Goal: Task Accomplishment & Management: Complete application form

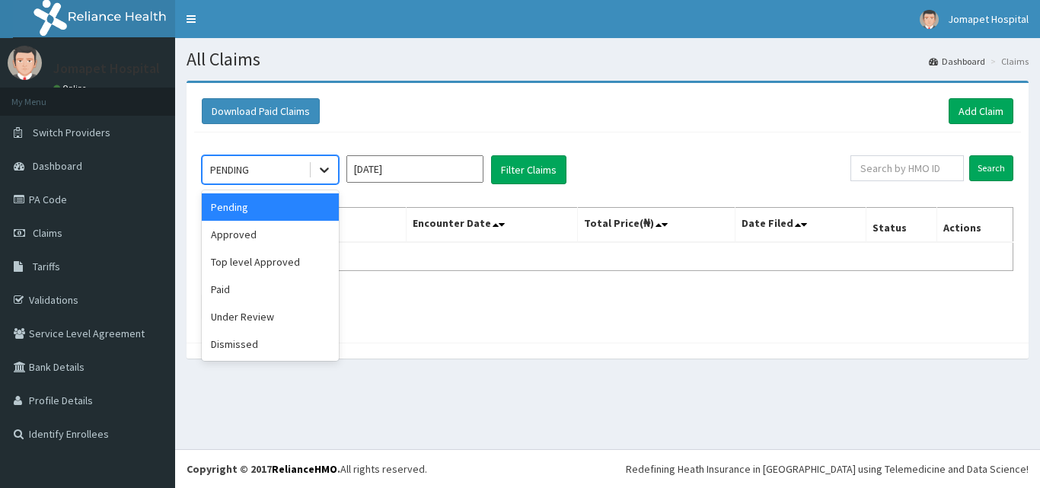
click at [324, 164] on icon at bounding box center [324, 169] width 15 height 15
click at [293, 241] on div "Approved" at bounding box center [270, 234] width 137 height 27
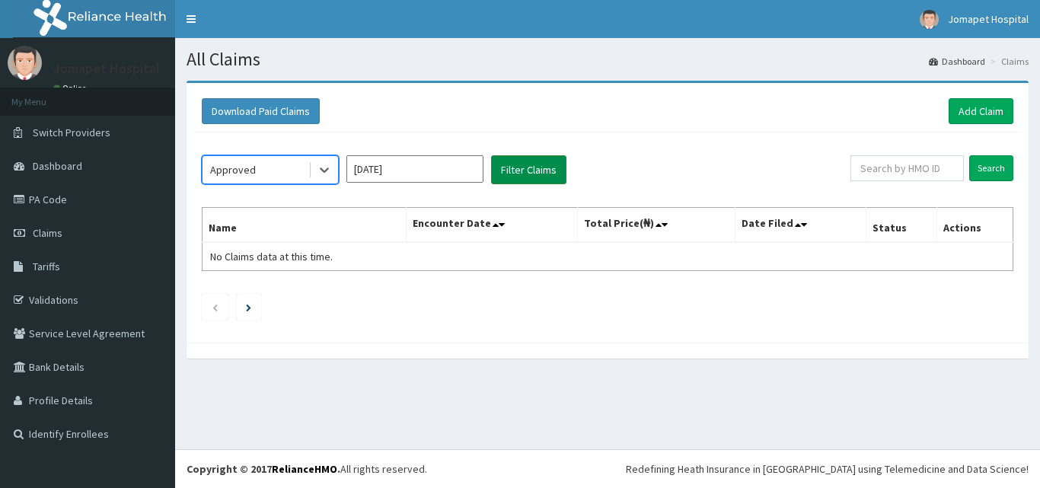
click at [519, 171] on button "Filter Claims" at bounding box center [528, 169] width 75 height 29
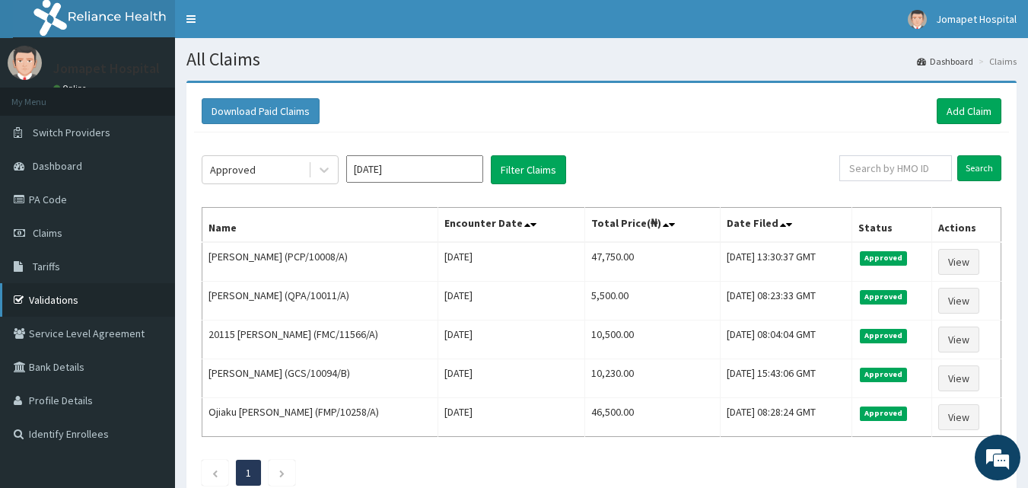
click at [63, 298] on link "Validations" at bounding box center [87, 299] width 175 height 33
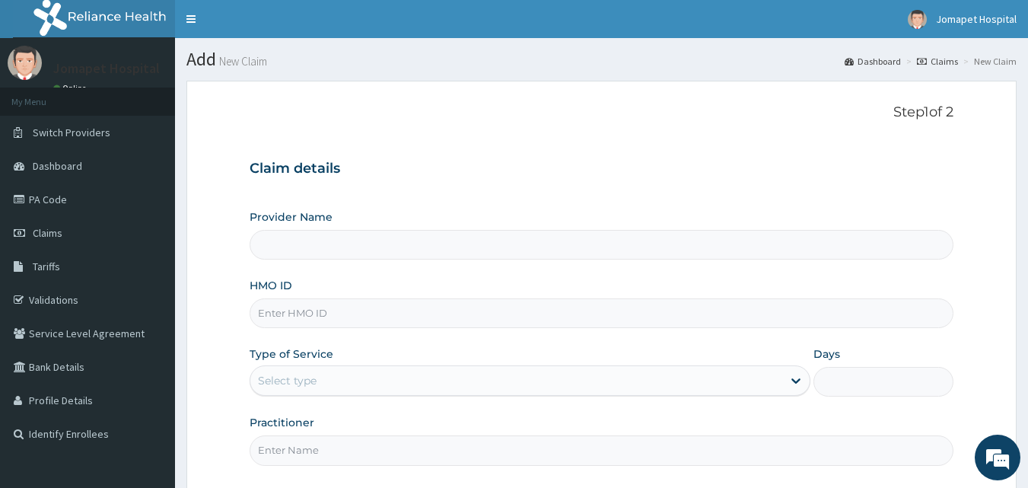
click at [330, 232] on input "Provider Name" at bounding box center [602, 245] width 705 height 30
click at [279, 318] on input "HMO ID" at bounding box center [602, 313] width 705 height 30
type input "PNS/10279/A"
click at [297, 381] on div "Select type" at bounding box center [287, 380] width 59 height 15
click at [295, 247] on input "Provider Name" at bounding box center [602, 245] width 705 height 30
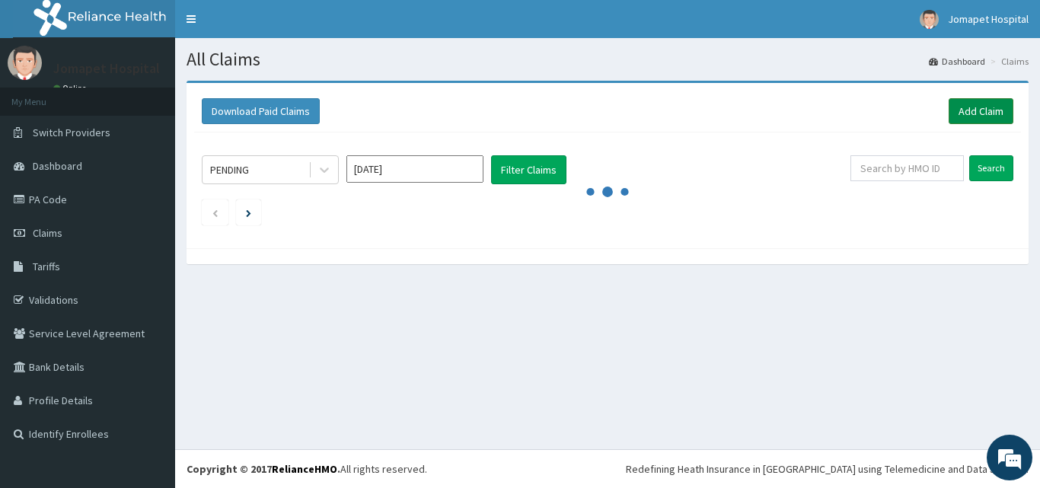
click at [971, 106] on link "Add Claim" at bounding box center [981, 111] width 65 height 26
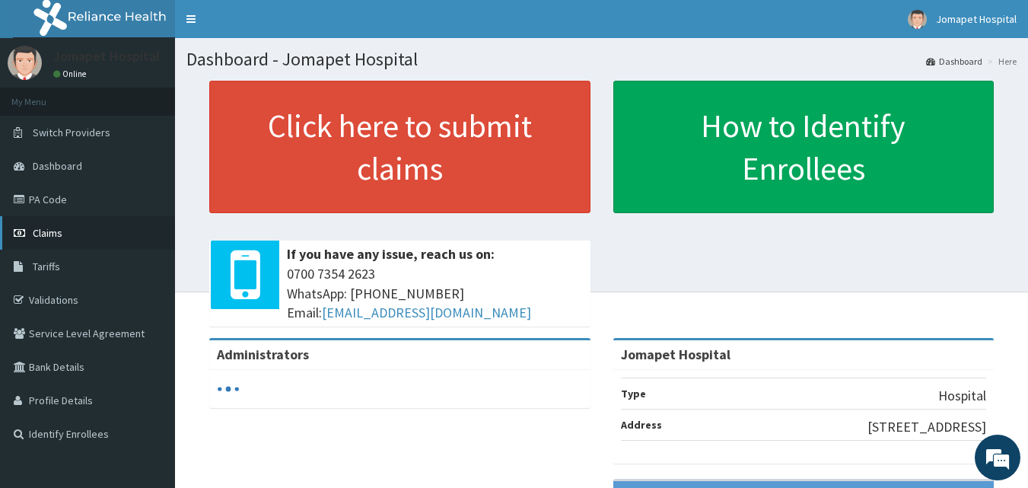
click at [53, 229] on span "Claims" at bounding box center [48, 233] width 30 height 14
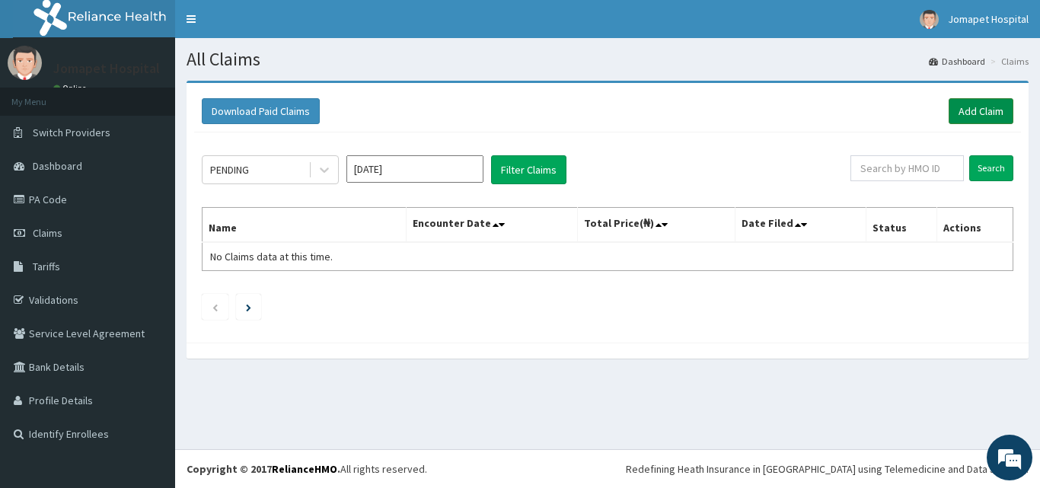
click at [966, 110] on link "Add Claim" at bounding box center [981, 111] width 65 height 26
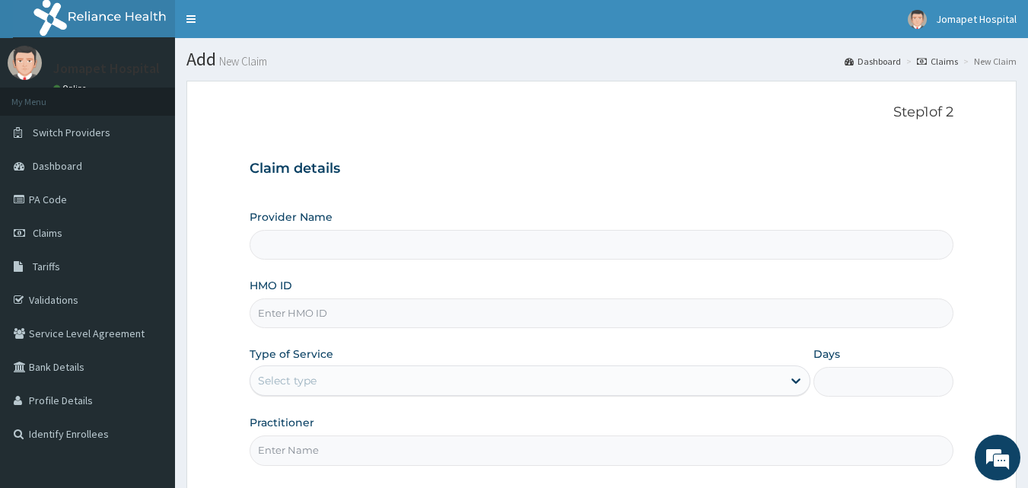
type input "Jomapet Hospital"
click at [292, 317] on input "HMO ID" at bounding box center [602, 313] width 705 height 30
type input "PNS/10279/A"
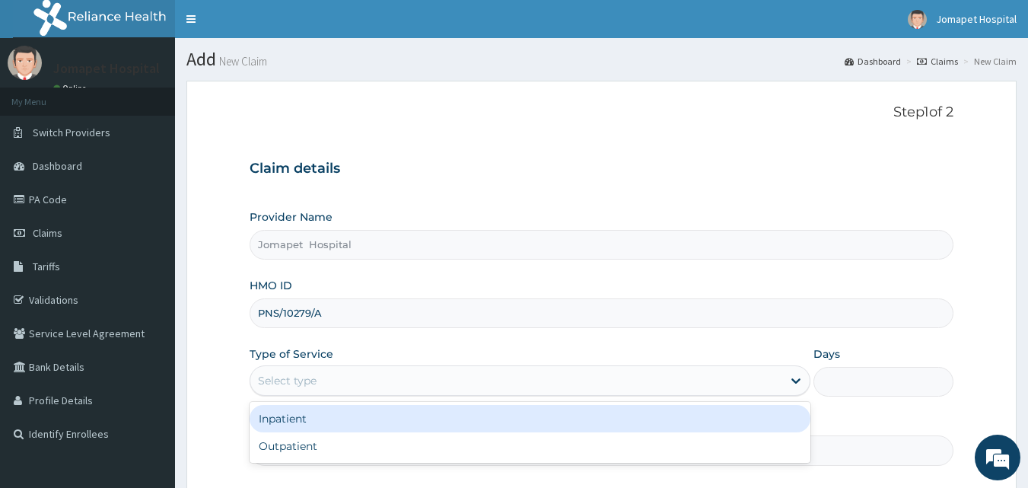
click at [290, 378] on div "Select type" at bounding box center [287, 380] width 59 height 15
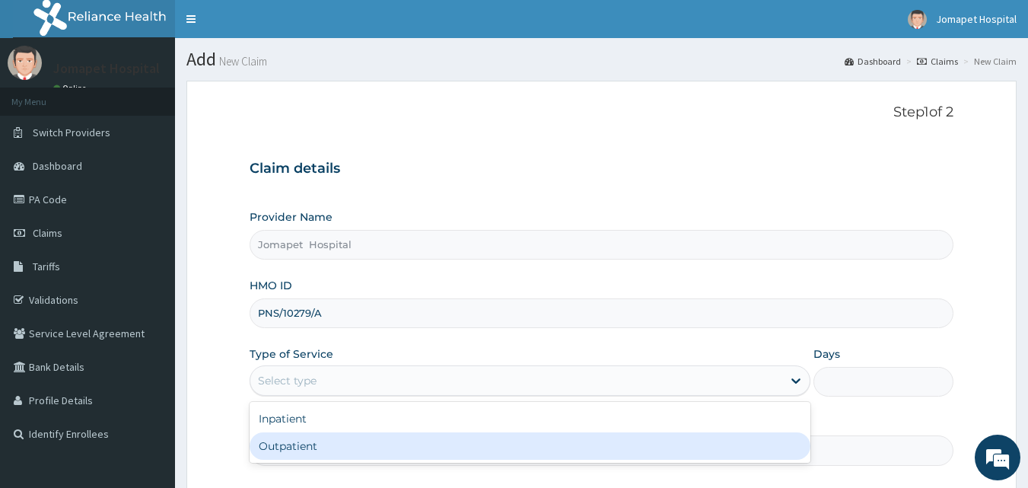
click at [295, 442] on div "Outpatient" at bounding box center [530, 445] width 561 height 27
type input "1"
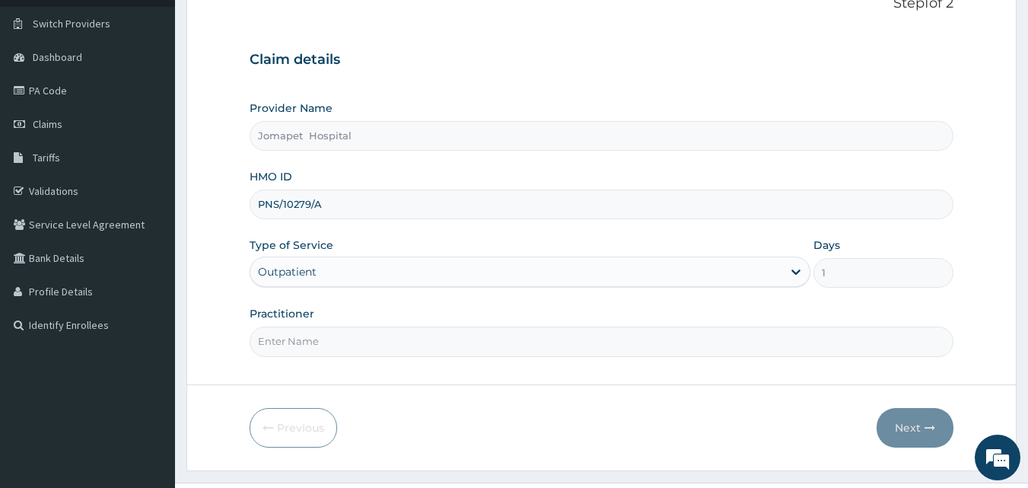
scroll to position [110, 0]
click at [301, 340] on input "Practitioner" at bounding box center [602, 340] width 705 height 30
type input "[PERSON_NAME]"
click at [891, 424] on button "Next" at bounding box center [915, 427] width 77 height 40
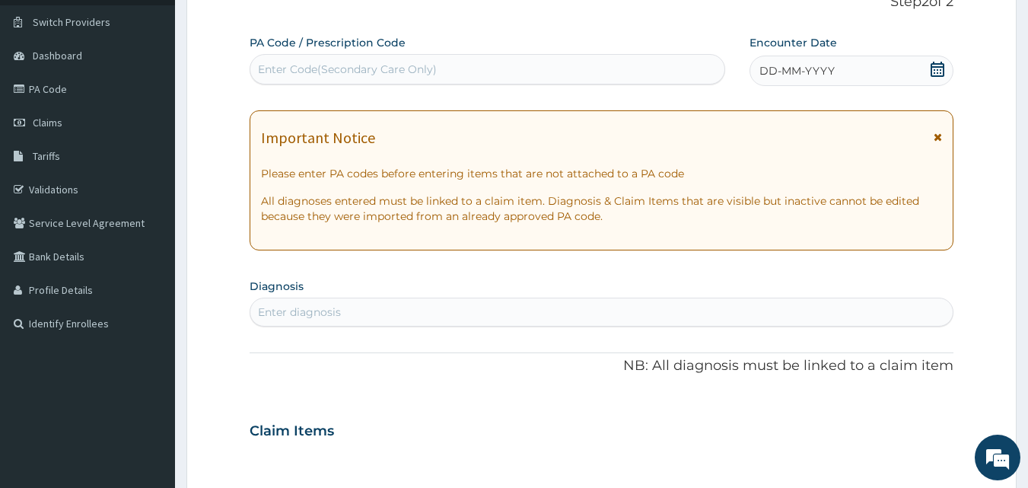
click at [764, 72] on span "DD-MM-YYYY" at bounding box center [797, 70] width 75 height 15
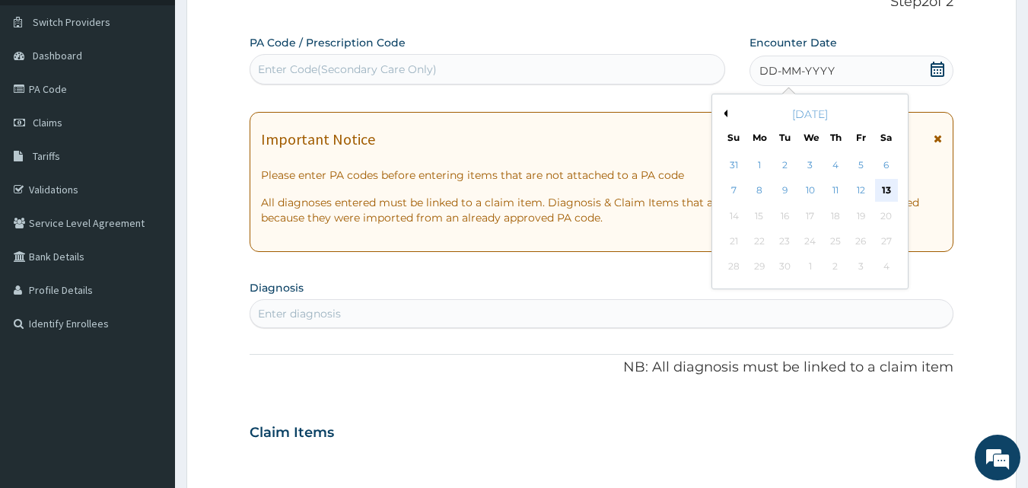
click at [888, 190] on div "13" at bounding box center [886, 191] width 23 height 23
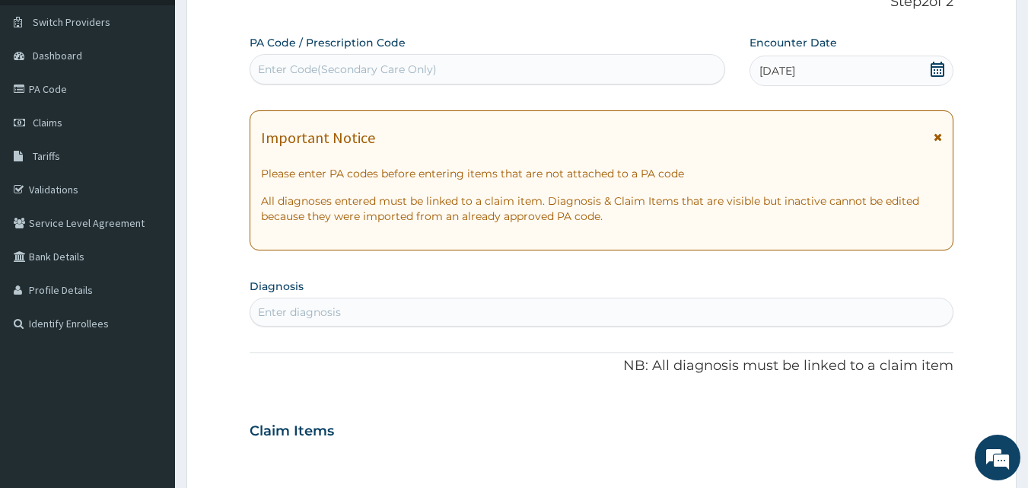
click at [278, 309] on div "Enter diagnosis" at bounding box center [299, 311] width 83 height 15
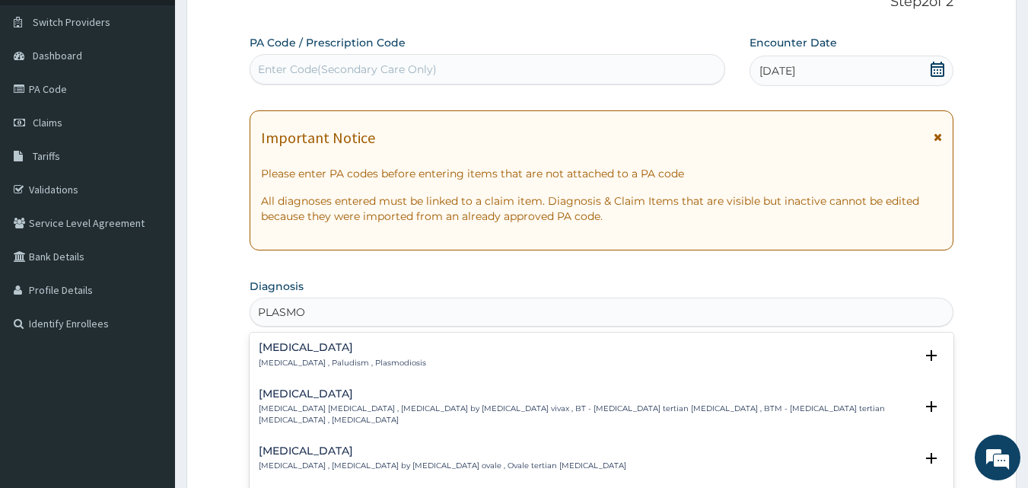
type input "PLASMOD"
click at [292, 352] on h4 "Malaria" at bounding box center [342, 347] width 167 height 11
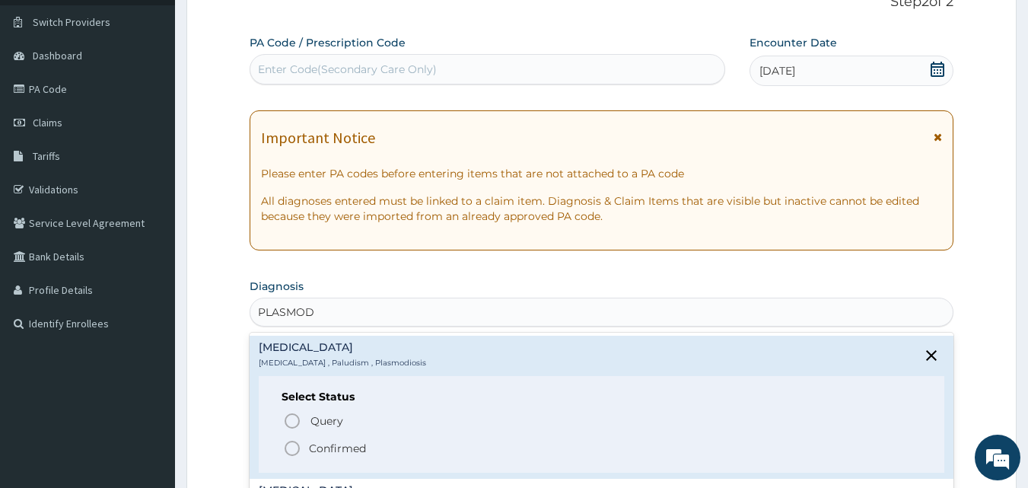
click at [292, 448] on icon "status option filled" at bounding box center [292, 448] width 18 height 18
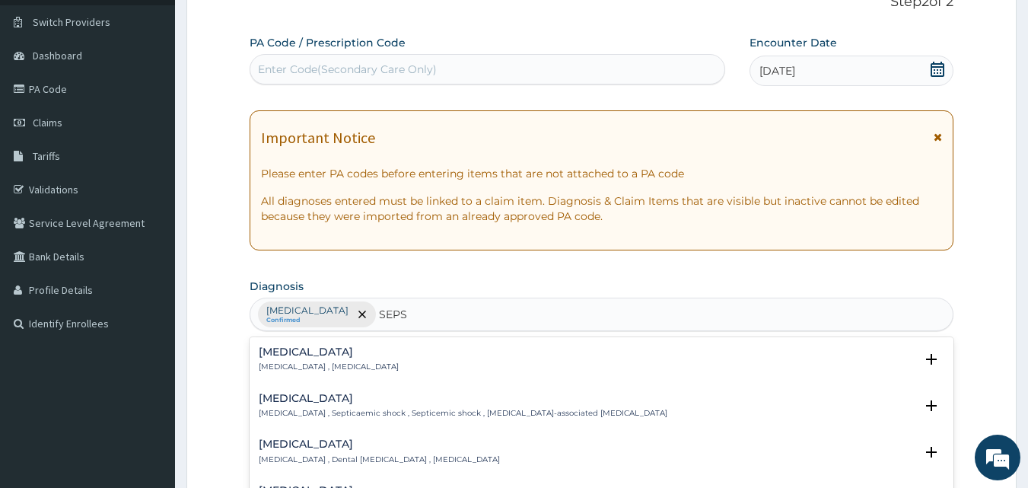
type input "SEPSI"
click at [308, 357] on h4 "Sepsis" at bounding box center [329, 351] width 140 height 11
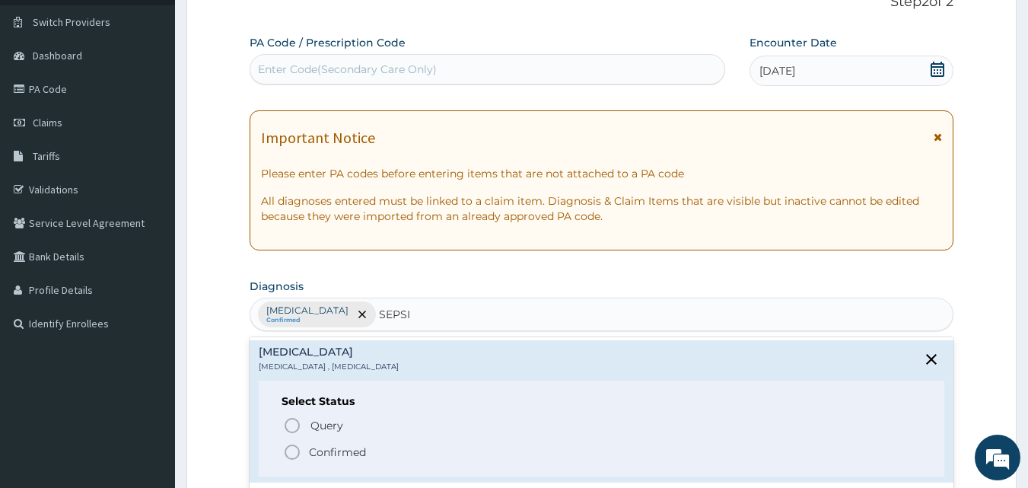
click at [295, 449] on icon "status option filled" at bounding box center [292, 452] width 18 height 18
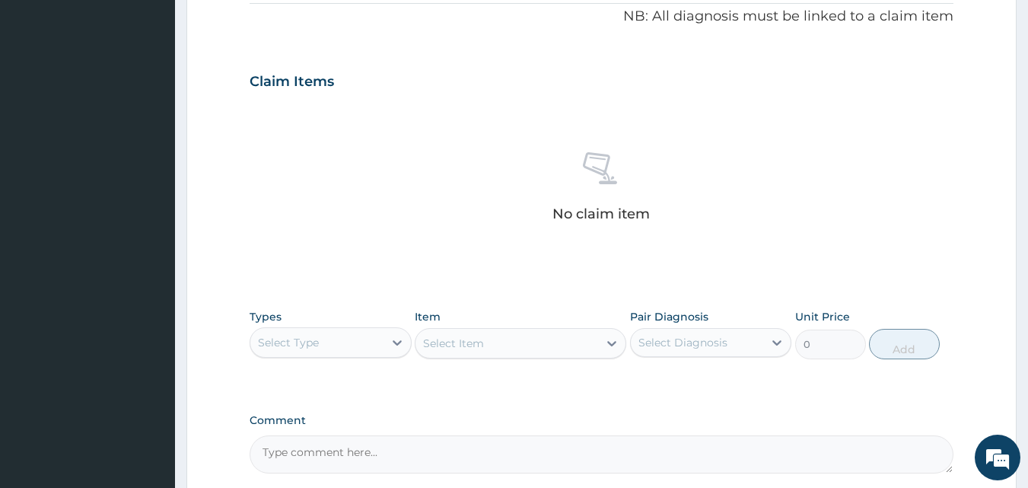
scroll to position [470, 0]
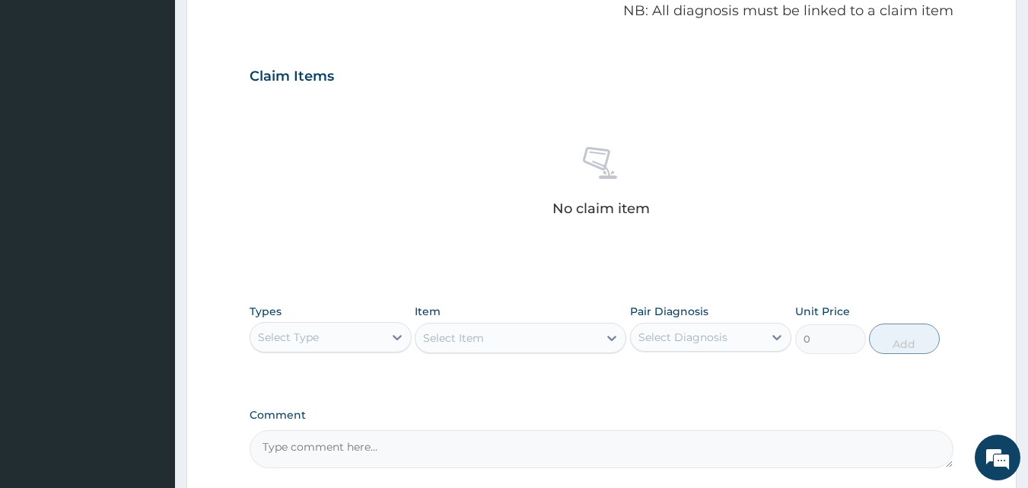
click at [349, 340] on div "Select Type" at bounding box center [316, 337] width 133 height 24
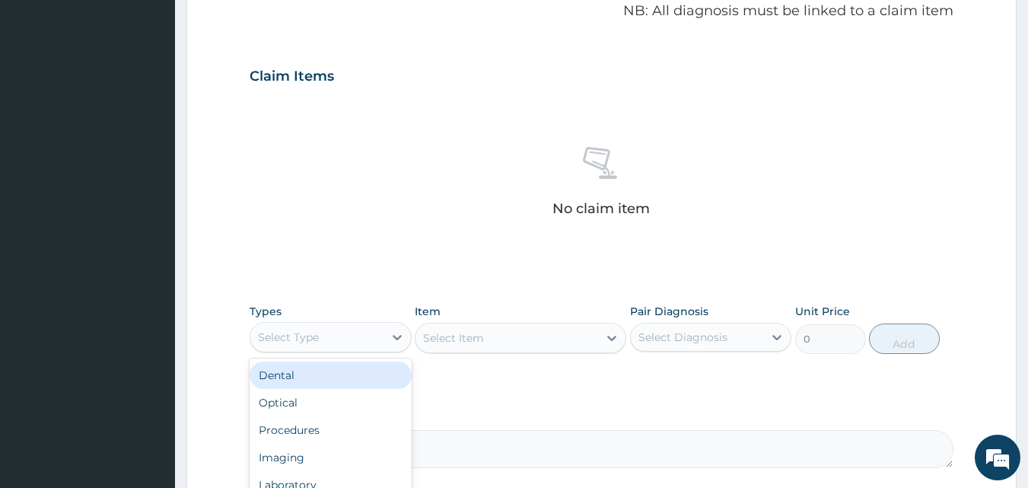
click at [349, 340] on div "Select Type" at bounding box center [316, 337] width 133 height 24
type input "PR"
click at [329, 381] on div "Procedures" at bounding box center [331, 375] width 162 height 27
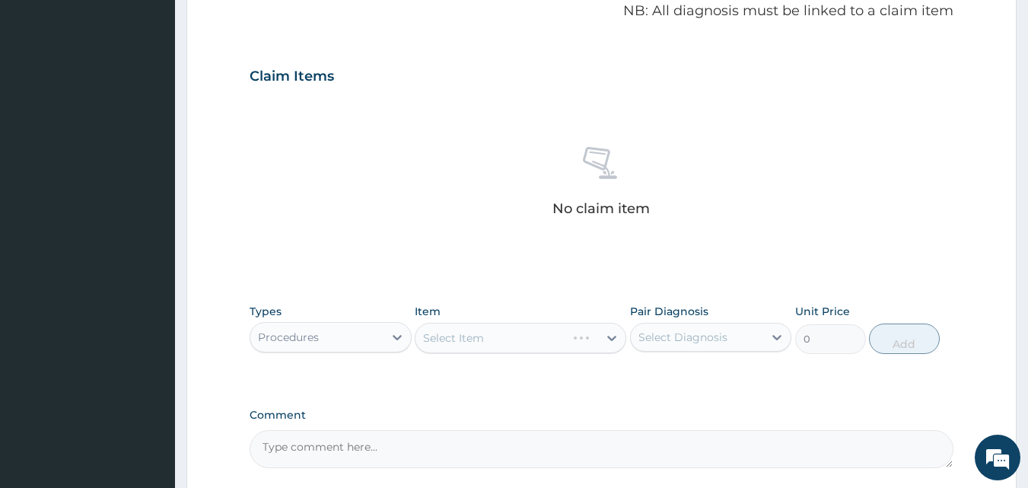
click at [426, 330] on div "Select Item" at bounding box center [521, 338] width 212 height 30
click at [425, 335] on div "Select Item" at bounding box center [521, 338] width 212 height 30
click at [425, 336] on div "Select Item" at bounding box center [453, 337] width 61 height 15
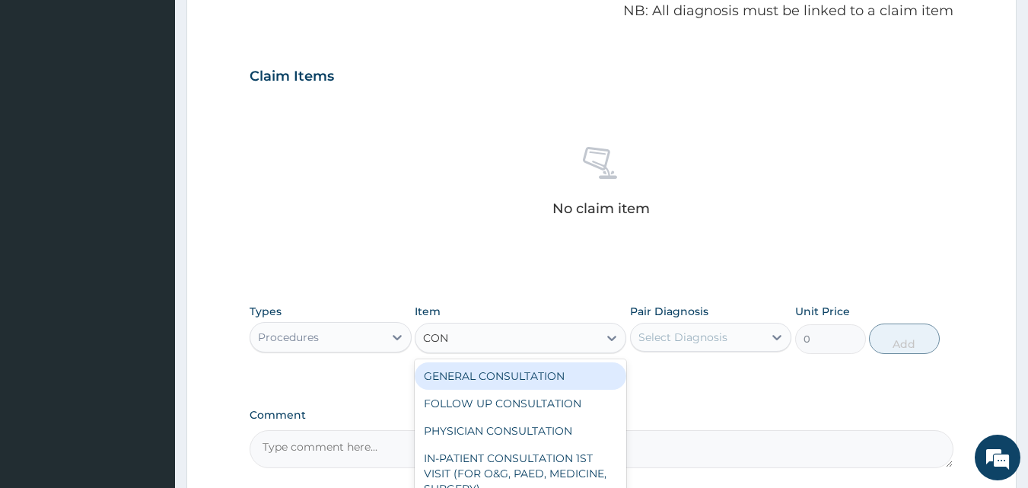
type input "CONS"
click at [458, 376] on div "GENERAL CONSULTATION" at bounding box center [521, 375] width 212 height 27
type input "2000"
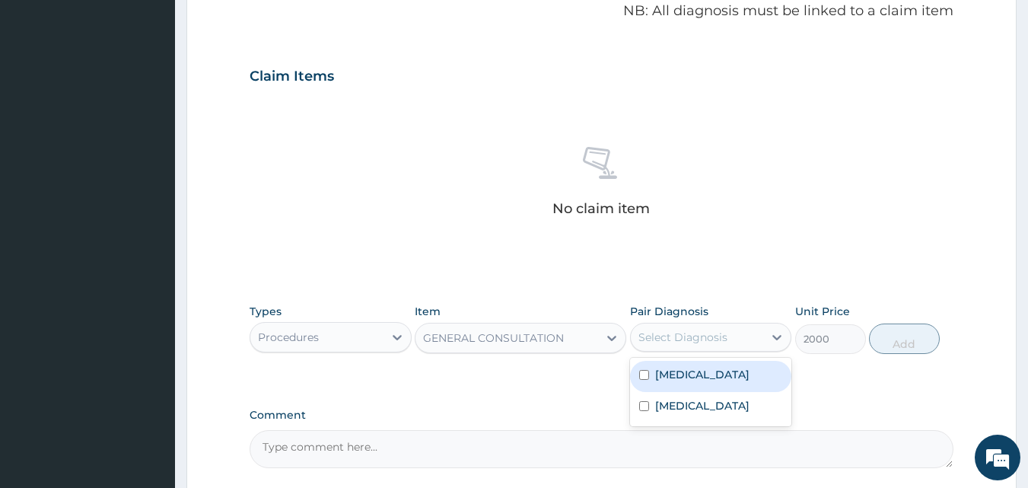
click at [636, 335] on div "Select Diagnosis" at bounding box center [697, 337] width 133 height 24
click at [644, 377] on input "checkbox" at bounding box center [644, 375] width 10 height 10
checkbox input "true"
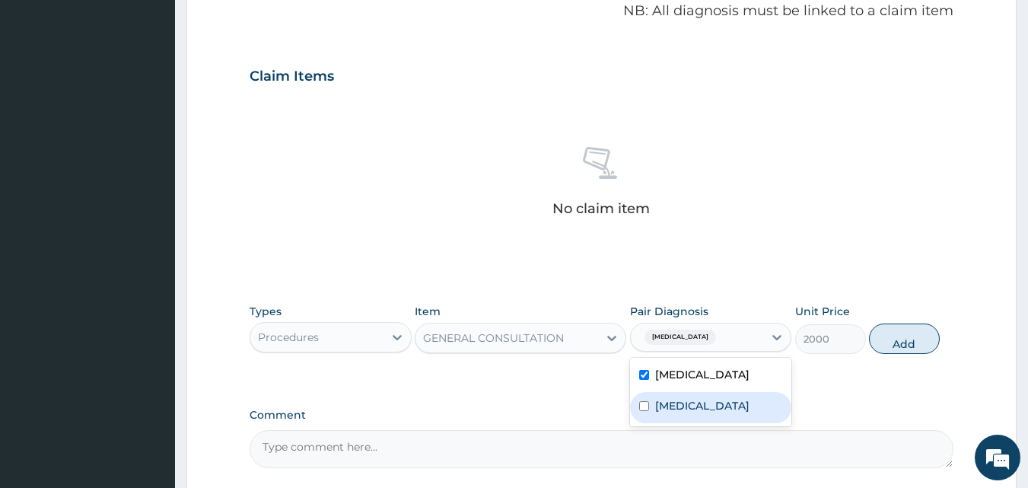
click at [642, 409] on input "checkbox" at bounding box center [644, 406] width 10 height 10
checkbox input "true"
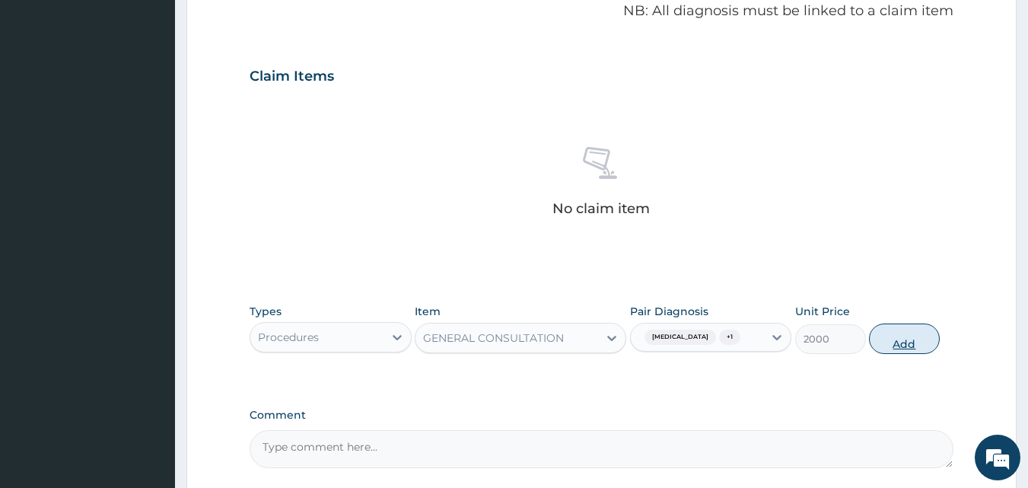
click at [889, 343] on button "Add" at bounding box center [904, 339] width 71 height 30
type input "0"
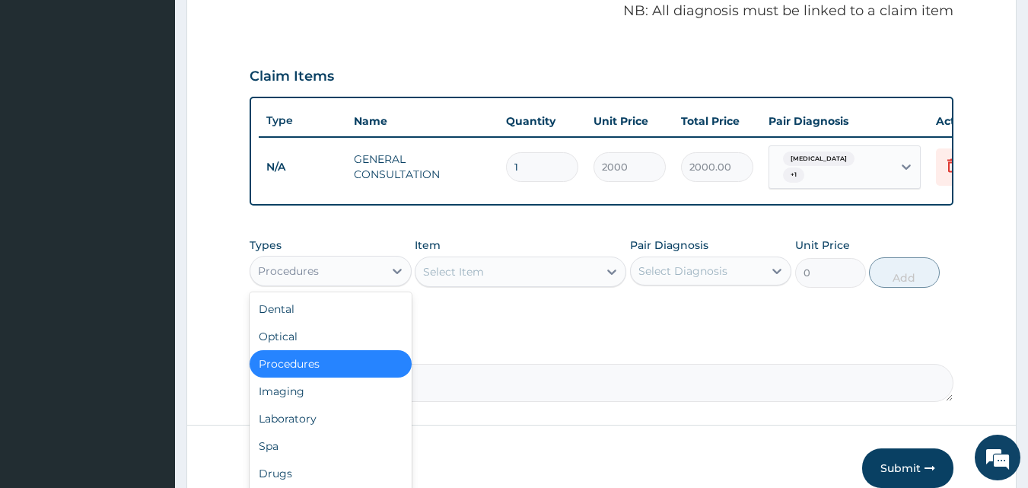
click at [318, 277] on div "Procedures" at bounding box center [288, 270] width 61 height 15
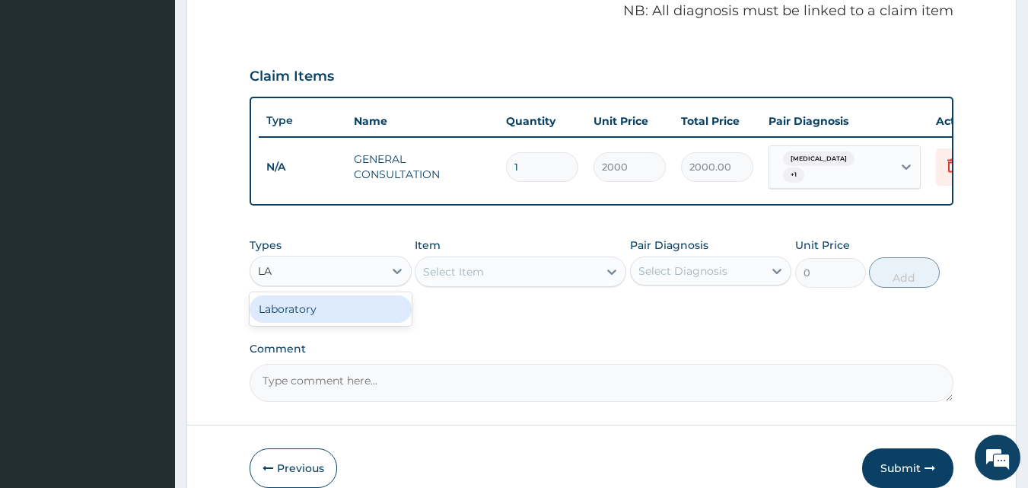
type input "LAB"
click at [306, 314] on div "Laboratory" at bounding box center [331, 308] width 162 height 27
click at [422, 279] on div "Select Item" at bounding box center [521, 272] width 212 height 30
click at [431, 279] on div "Select Item" at bounding box center [521, 272] width 212 height 30
click at [425, 275] on div "Select Item" at bounding box center [507, 272] width 183 height 24
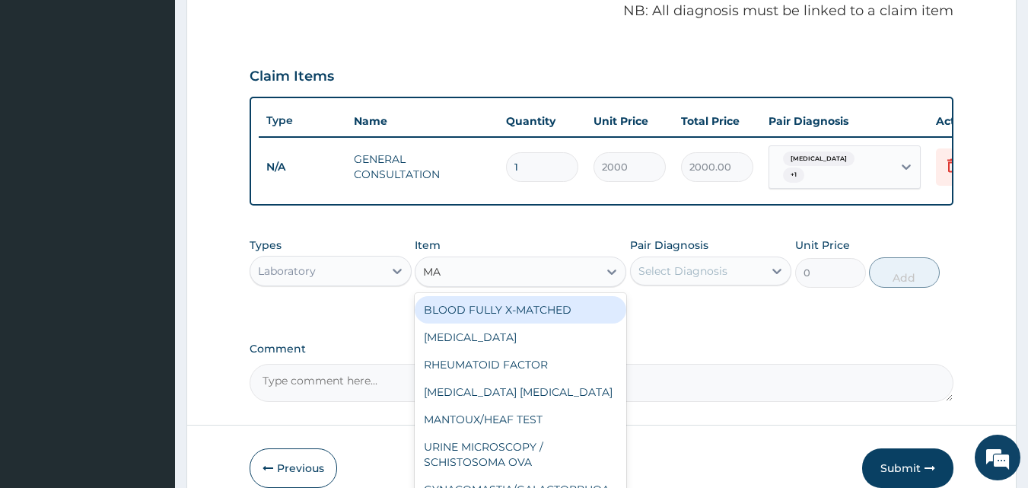
type input "MAL"
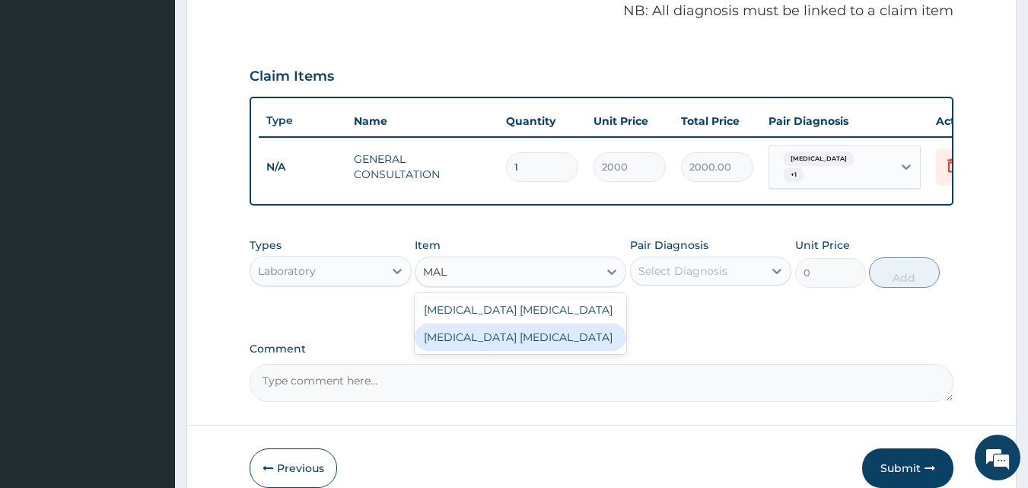
click at [441, 339] on div "Malaria parasite" at bounding box center [521, 337] width 212 height 27
type input "1300"
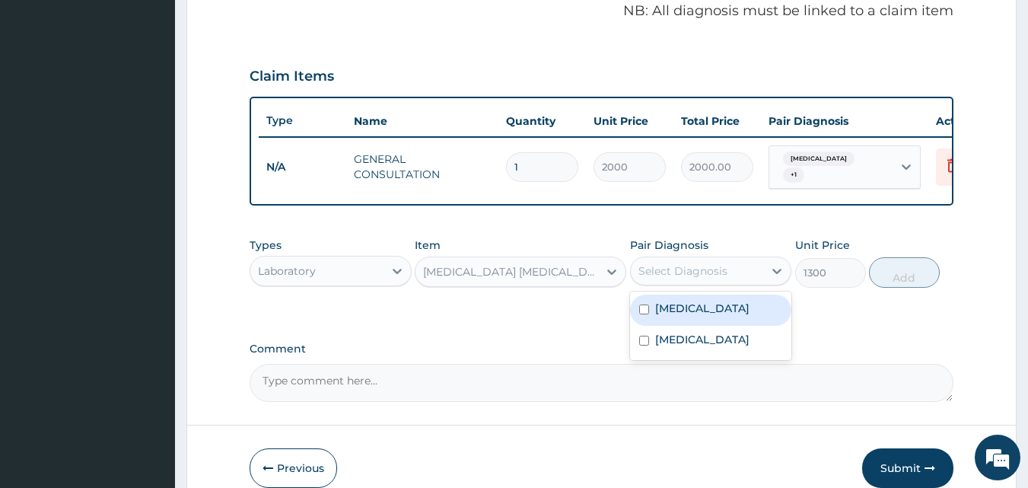
click at [646, 272] on div "Select Diagnosis" at bounding box center [683, 270] width 89 height 15
click at [640, 314] on input "checkbox" at bounding box center [644, 309] width 10 height 10
checkbox input "true"
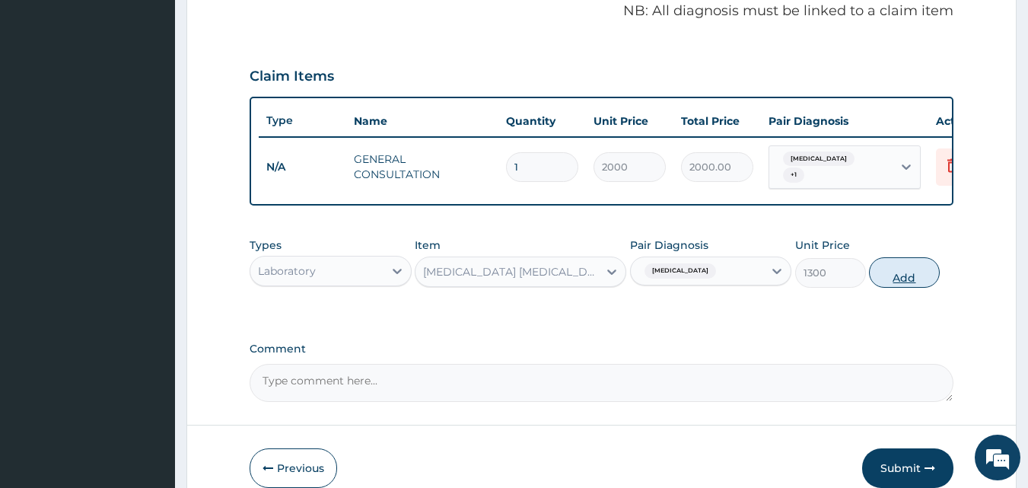
click at [899, 282] on button "Add" at bounding box center [904, 272] width 71 height 30
type input "0"
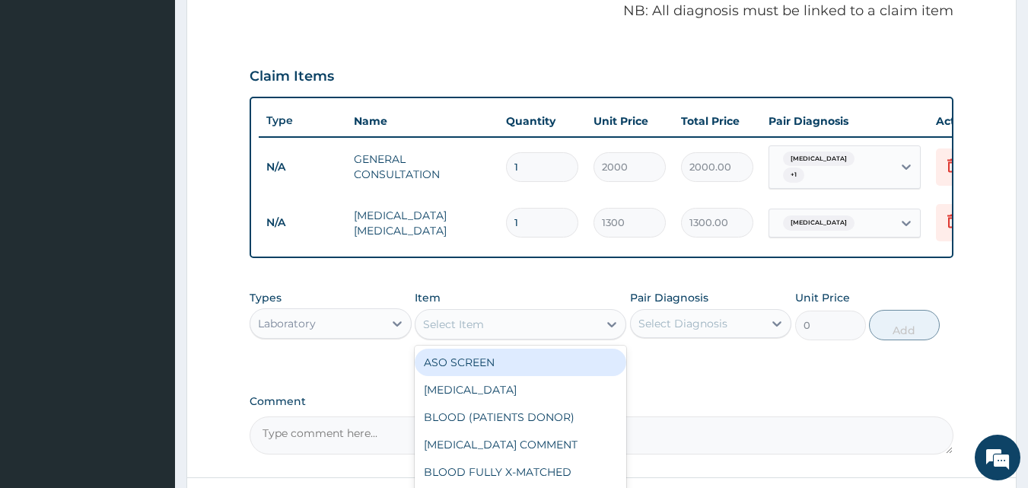
click at [427, 326] on div "Select Item" at bounding box center [453, 324] width 61 height 15
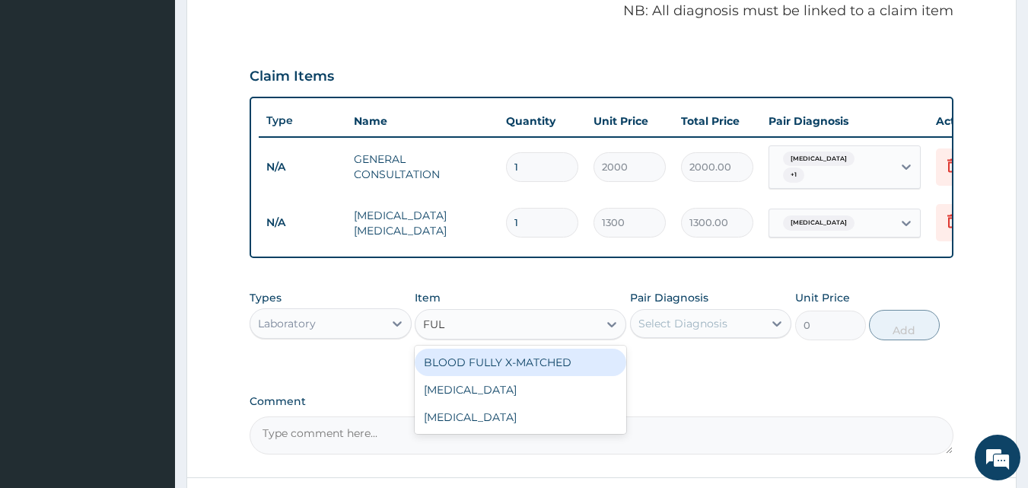
type input "FULL"
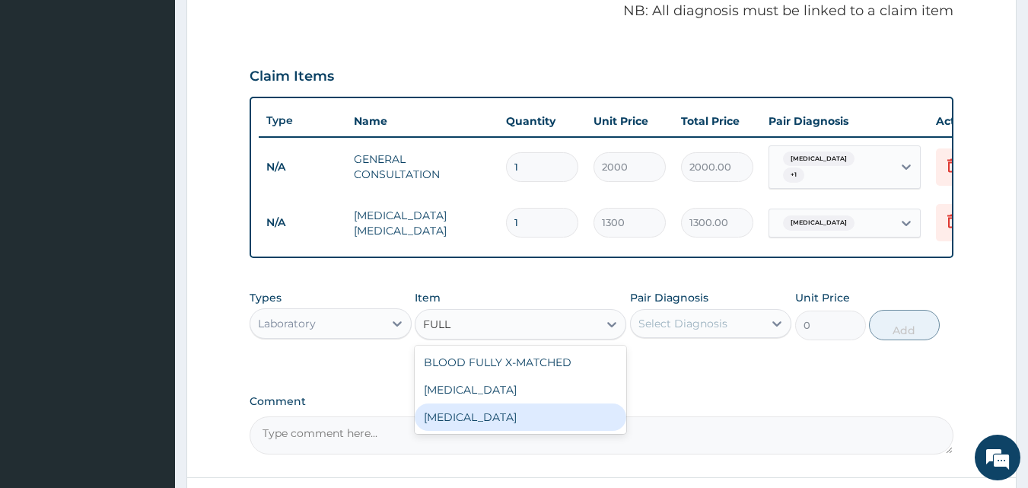
click at [453, 417] on div "FULL BLOOD COUNT" at bounding box center [521, 416] width 212 height 27
type input "4000"
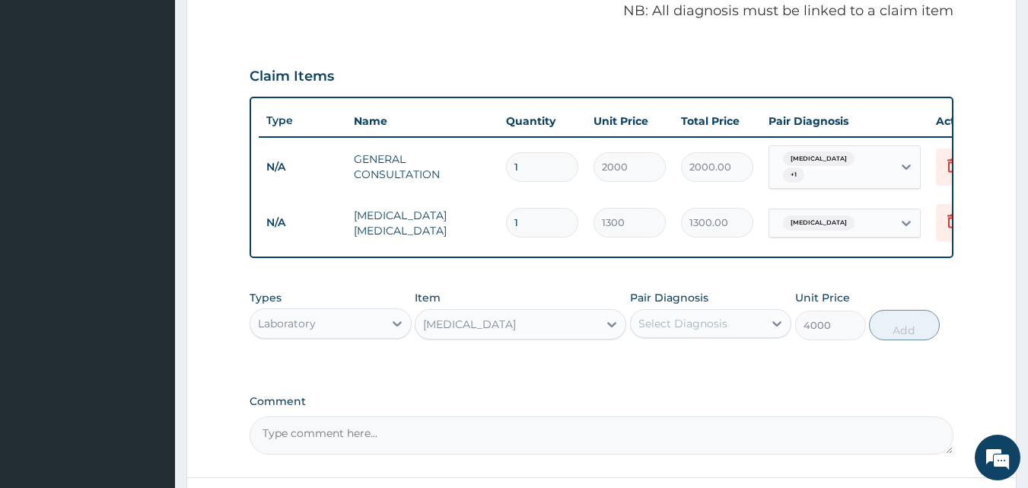
click at [646, 322] on div "Select Diagnosis" at bounding box center [683, 323] width 89 height 15
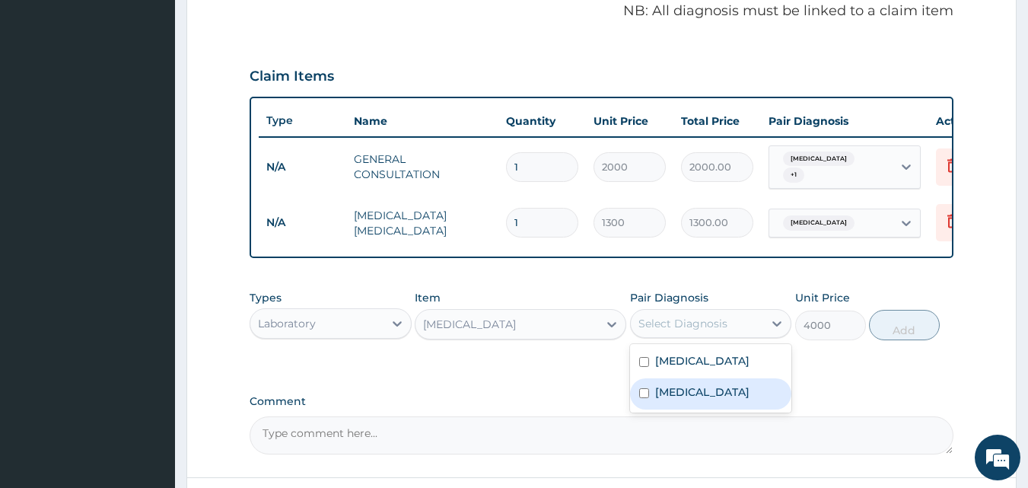
click at [642, 395] on input "checkbox" at bounding box center [644, 393] width 10 height 10
checkbox input "true"
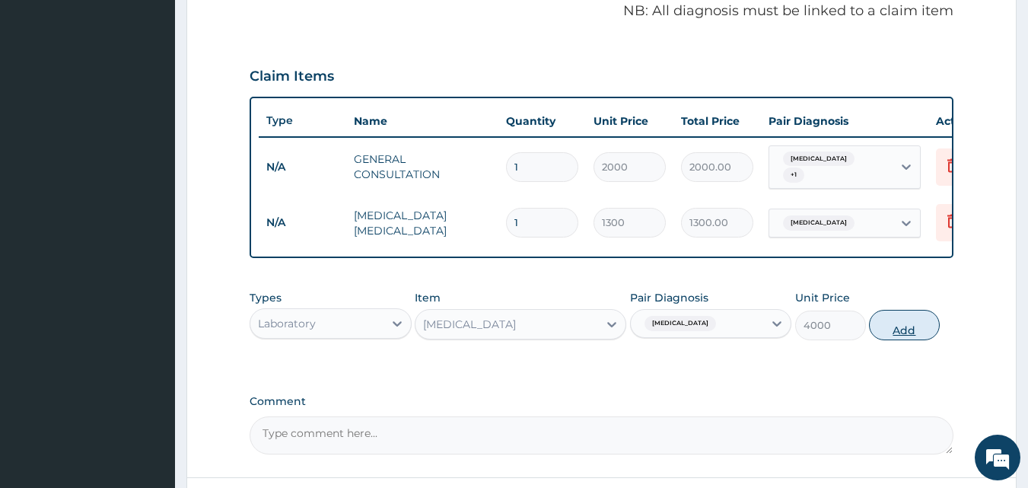
click at [885, 331] on button "Add" at bounding box center [904, 325] width 71 height 30
type input "0"
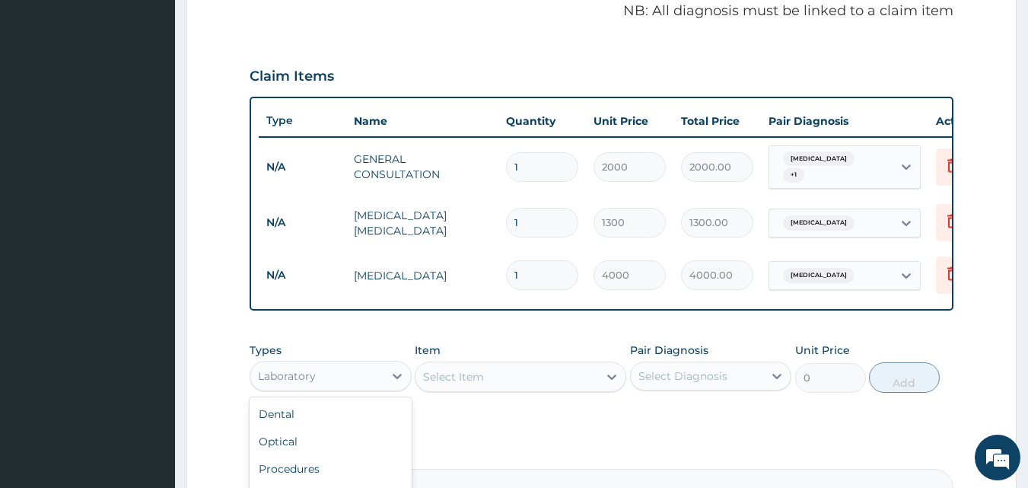
click at [323, 381] on div "Laboratory" at bounding box center [316, 376] width 133 height 24
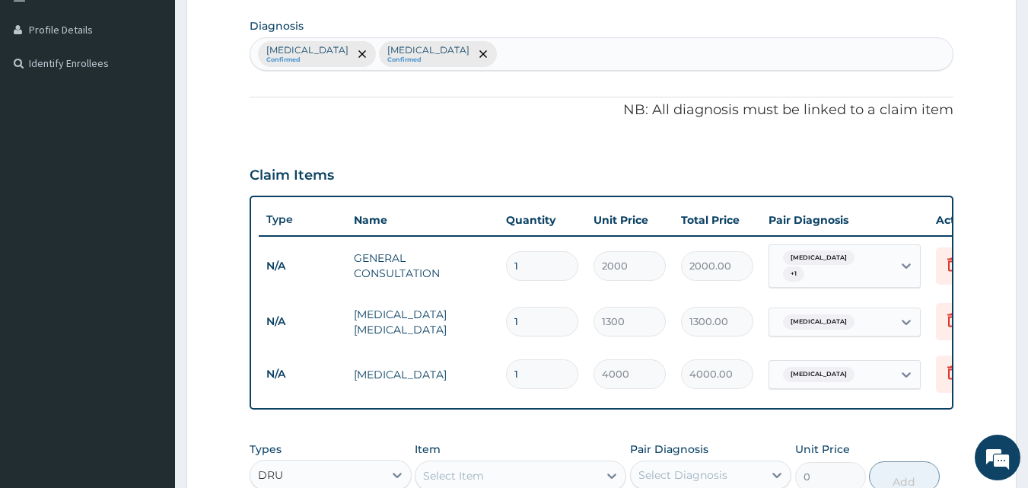
scroll to position [348, 0]
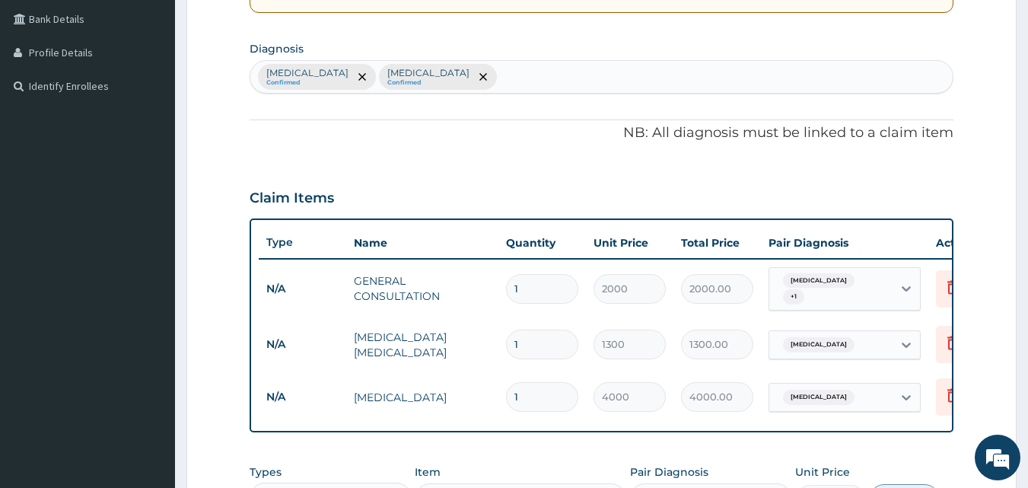
type input "DRU"
click at [538, 72] on div "Malaria Confirmed Sepsis Confirmed" at bounding box center [601, 77] width 703 height 32
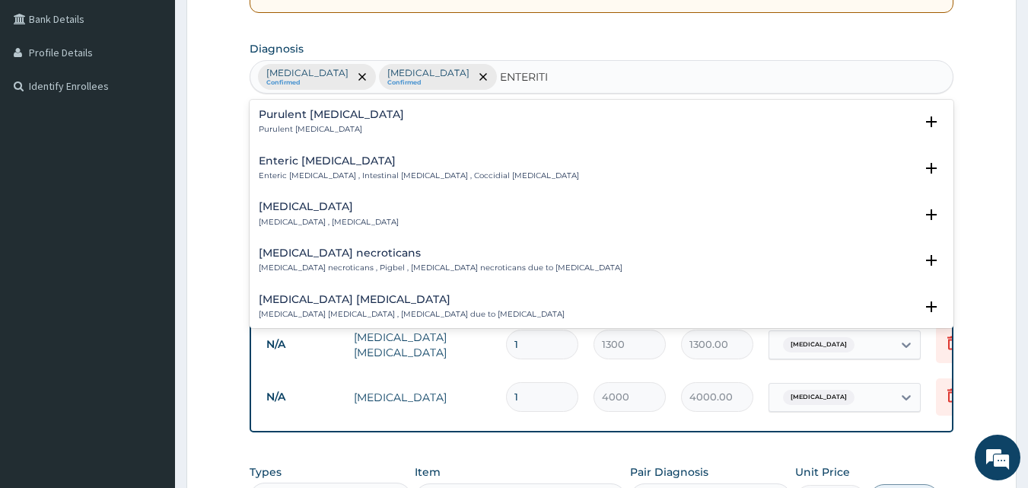
type input "ENTERITIS"
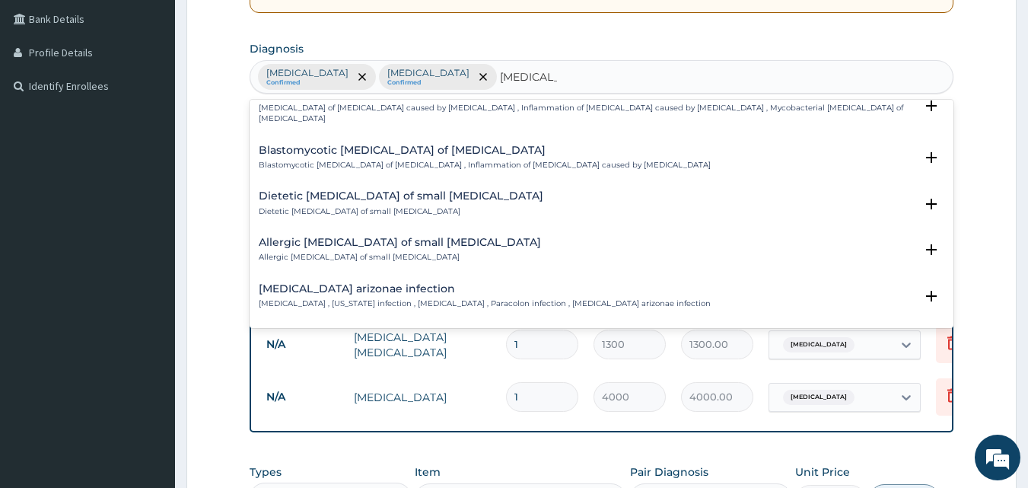
scroll to position [2131, 0]
click at [576, 298] on p "Arizonosis , Arizona infection , Salmonella enteritis , Paracolon infection , S…" at bounding box center [485, 303] width 452 height 11
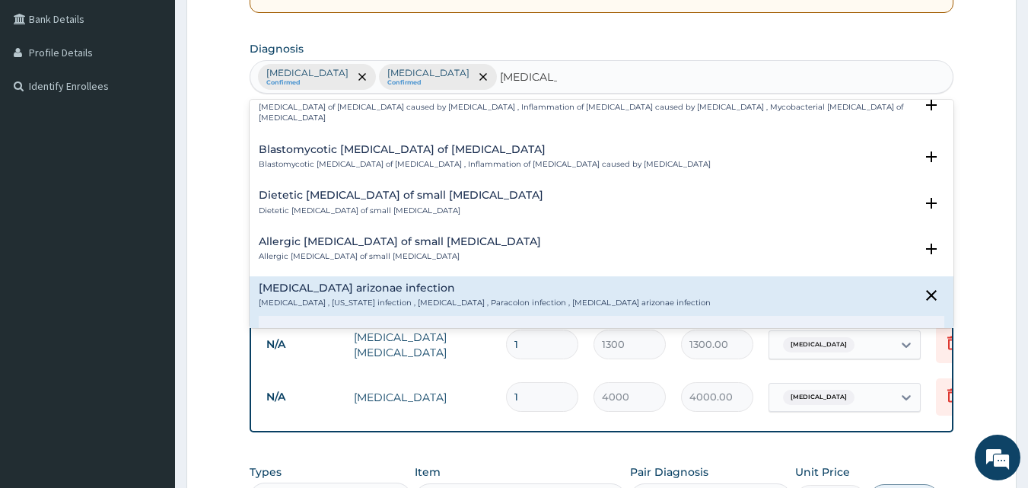
scroll to position [2227, 0]
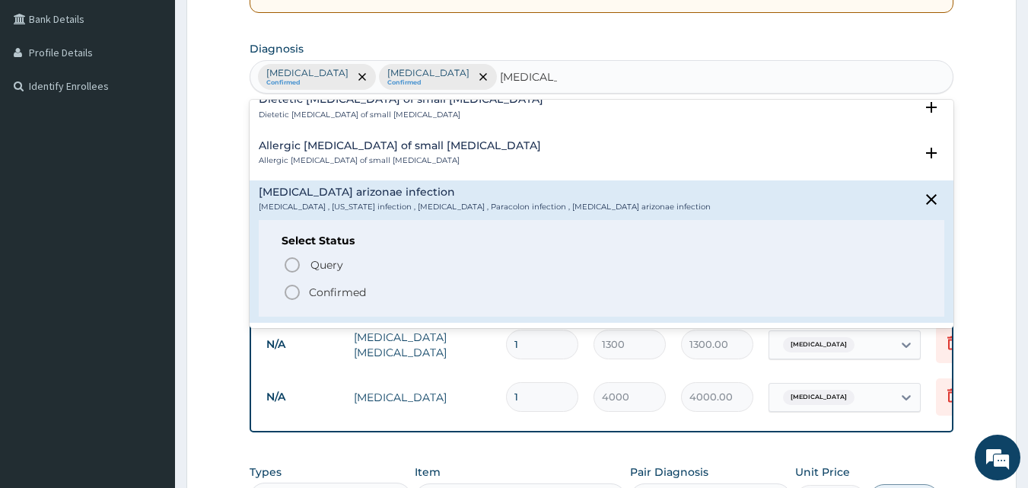
click at [294, 283] on icon "status option filled" at bounding box center [292, 292] width 18 height 18
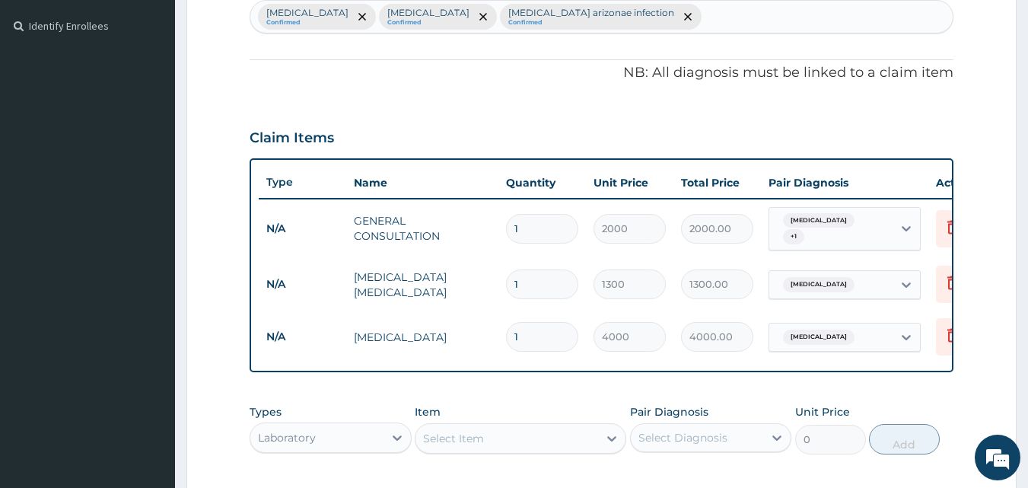
scroll to position [412, 0]
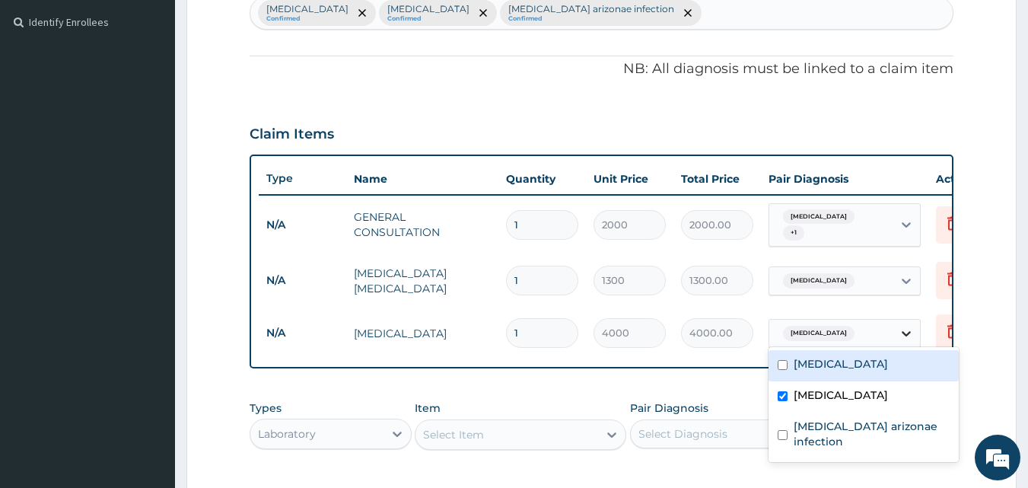
click at [896, 327] on div at bounding box center [906, 333] width 27 height 27
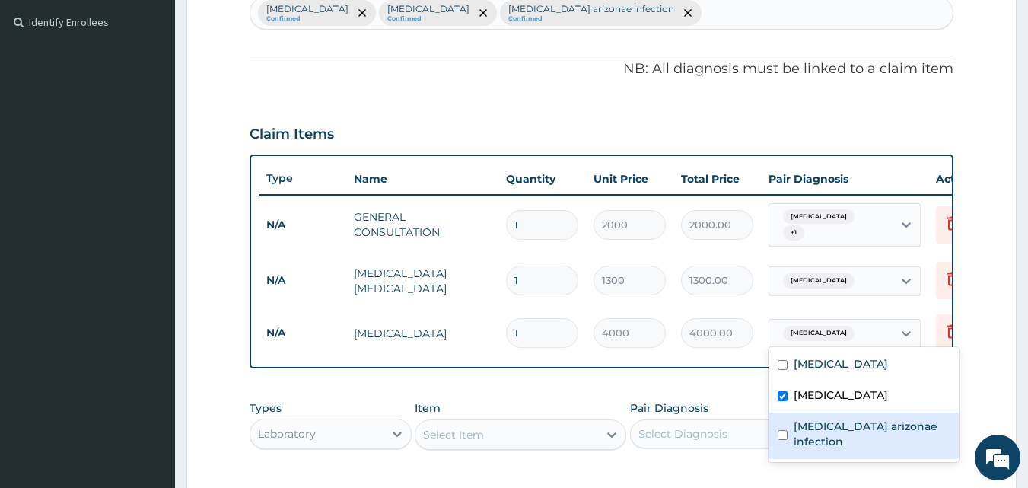
click at [784, 433] on input "checkbox" at bounding box center [783, 435] width 10 height 10
checkbox input "true"
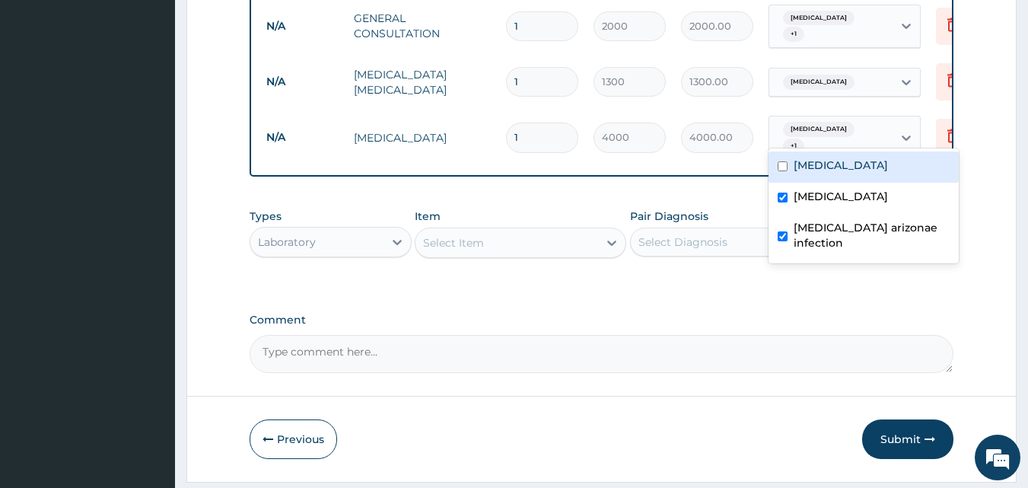
scroll to position [622, 0]
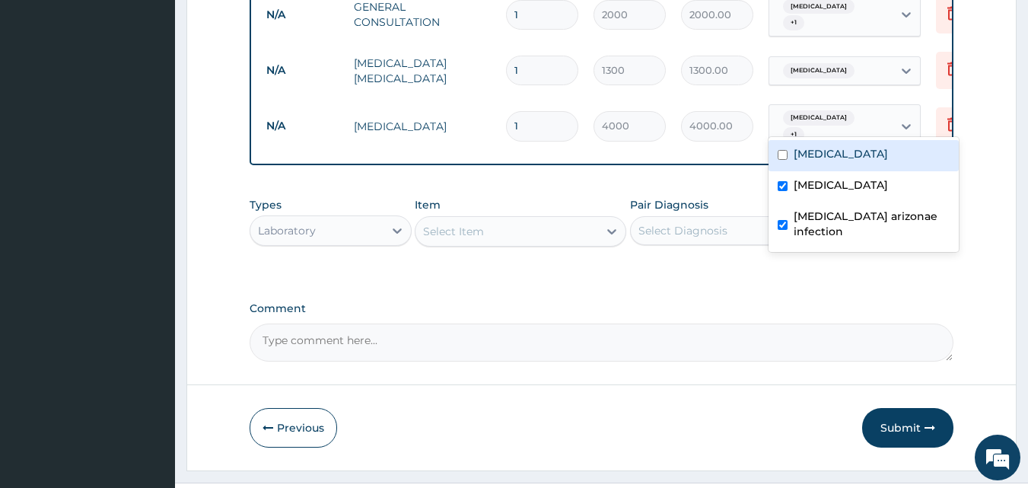
click at [426, 224] on div "Select Item" at bounding box center [453, 231] width 61 height 15
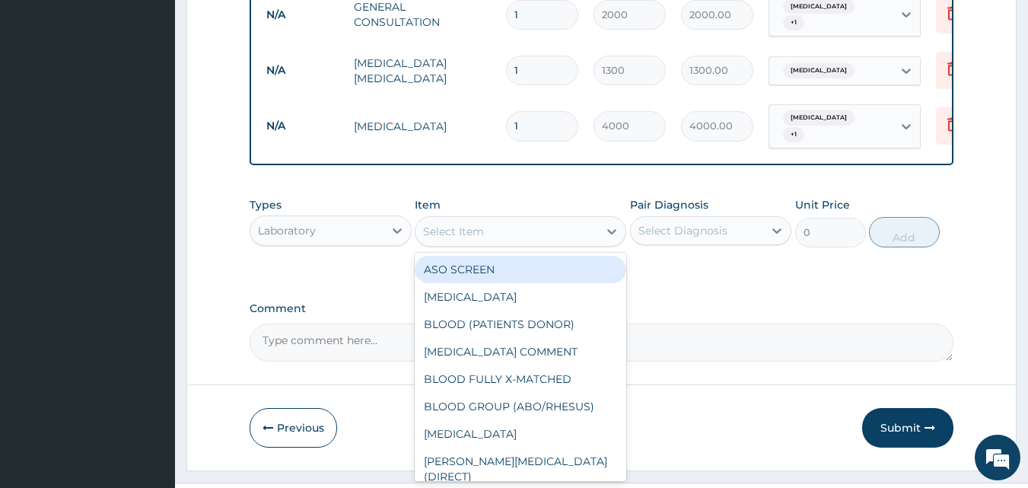
click at [276, 229] on div "Laboratory" at bounding box center [287, 230] width 58 height 15
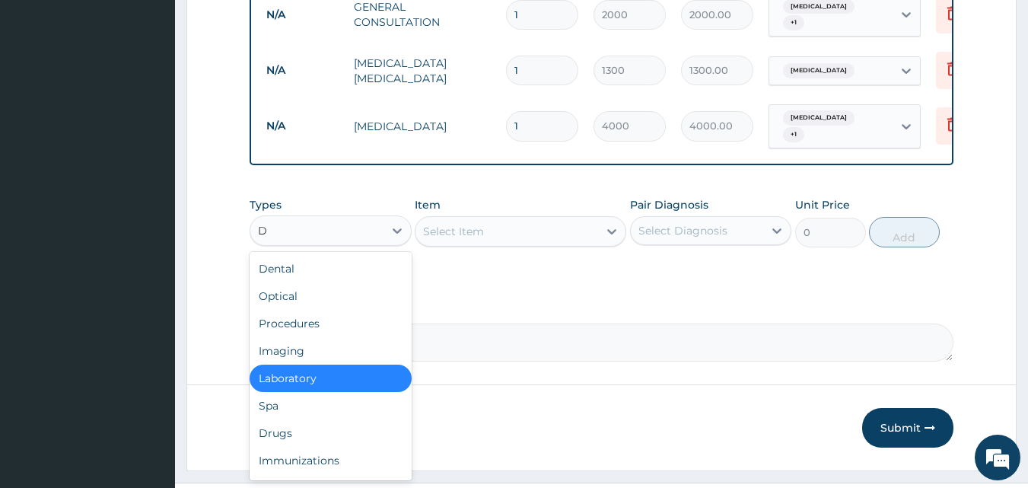
type input "DR"
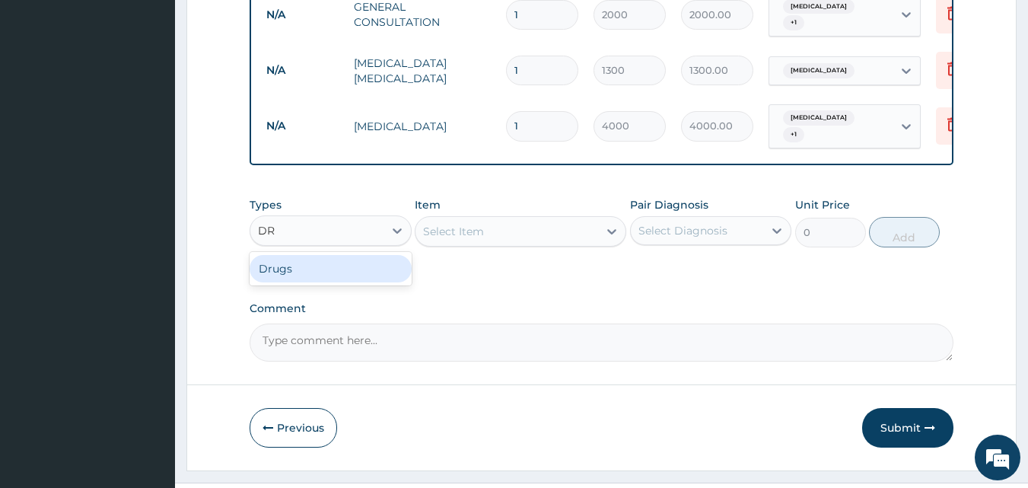
click at [280, 263] on div "Drugs" at bounding box center [331, 268] width 162 height 27
click at [431, 230] on div "Select Item" at bounding box center [521, 231] width 212 height 30
click at [425, 230] on div "Select Item" at bounding box center [521, 231] width 212 height 30
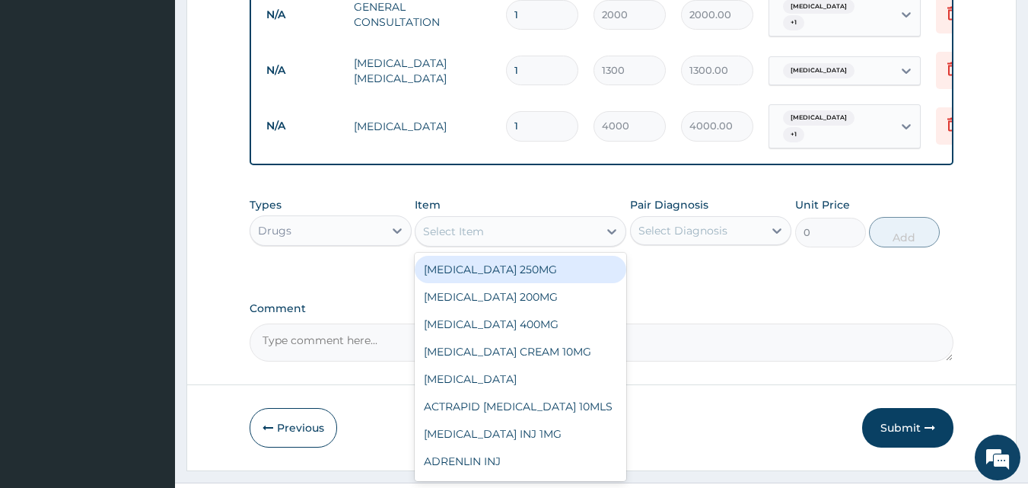
click at [438, 231] on div "Select Item" at bounding box center [453, 231] width 61 height 15
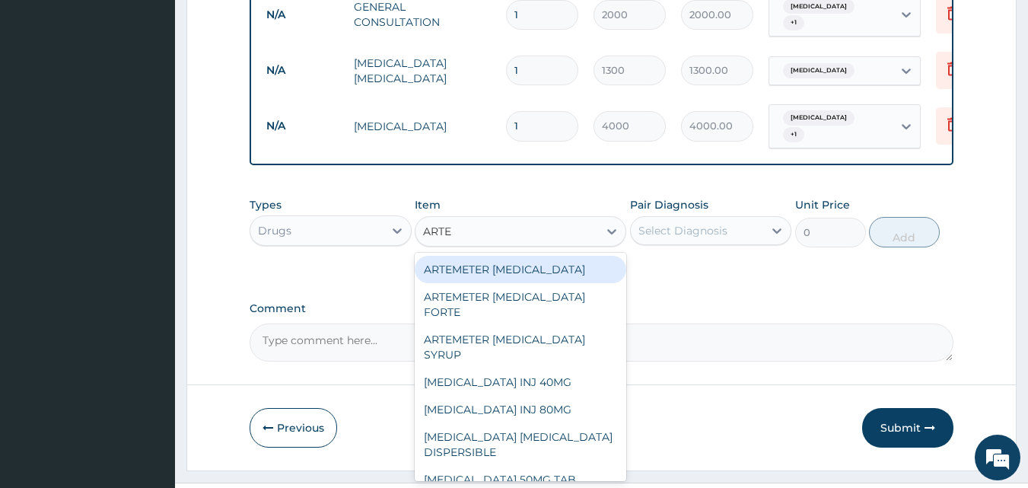
type input "ARTEM"
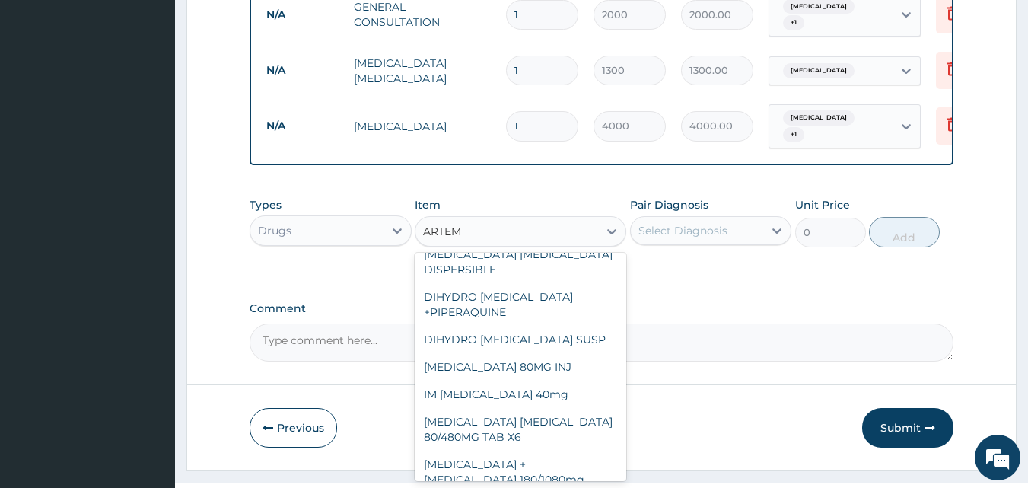
scroll to position [188, 0]
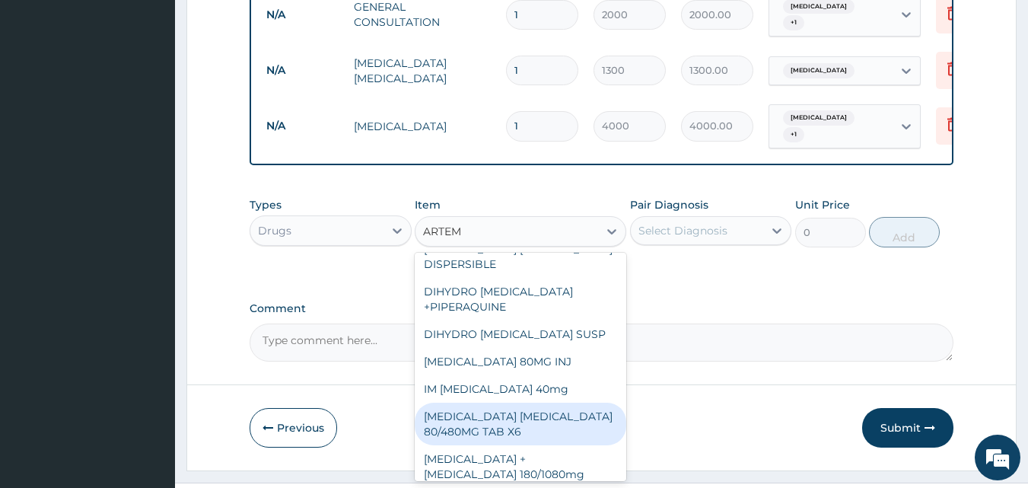
click at [544, 418] on div "ARTEMETHER LUMEFANTRINE 80/480MG TAB X6" at bounding box center [521, 424] width 212 height 43
type input "375"
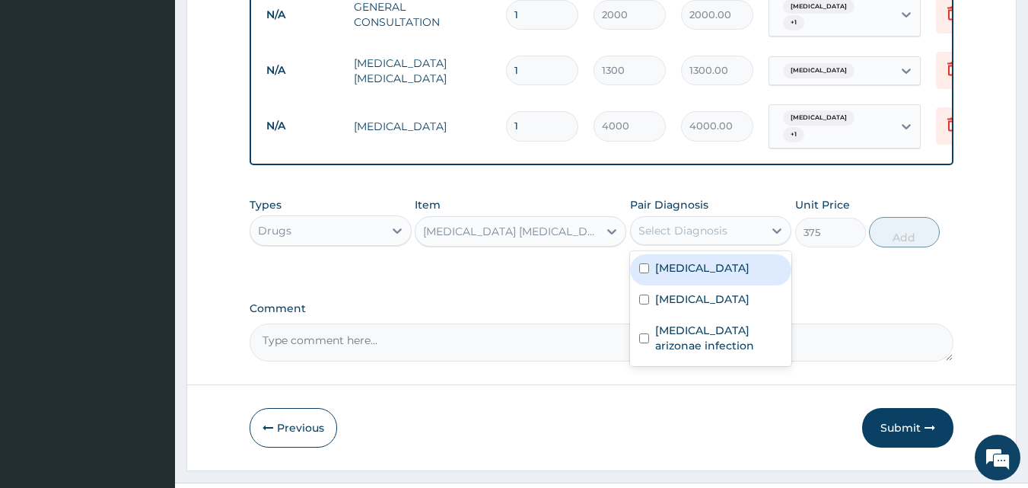
click at [667, 231] on div "Select Diagnosis" at bounding box center [683, 230] width 89 height 15
click at [644, 269] on input "checkbox" at bounding box center [644, 268] width 10 height 10
checkbox input "true"
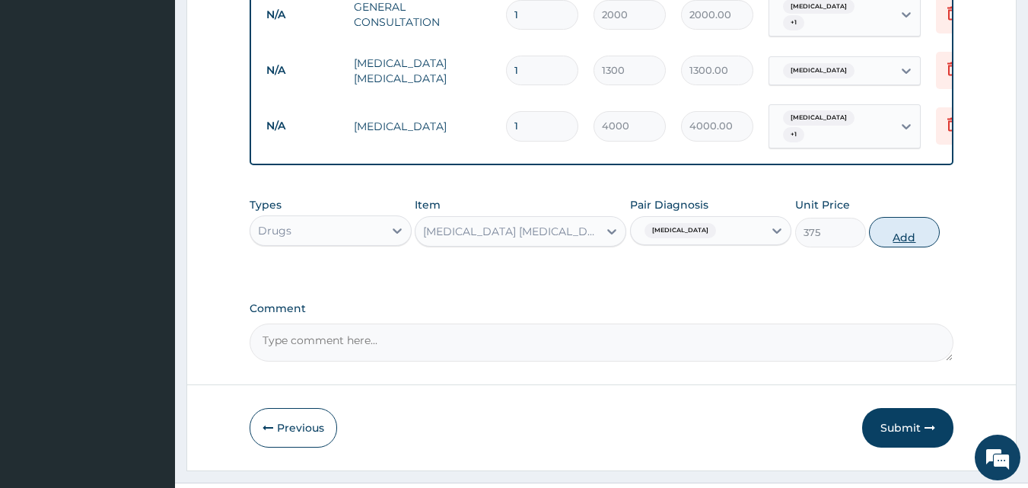
click at [900, 231] on button "Add" at bounding box center [904, 232] width 71 height 30
type input "0"
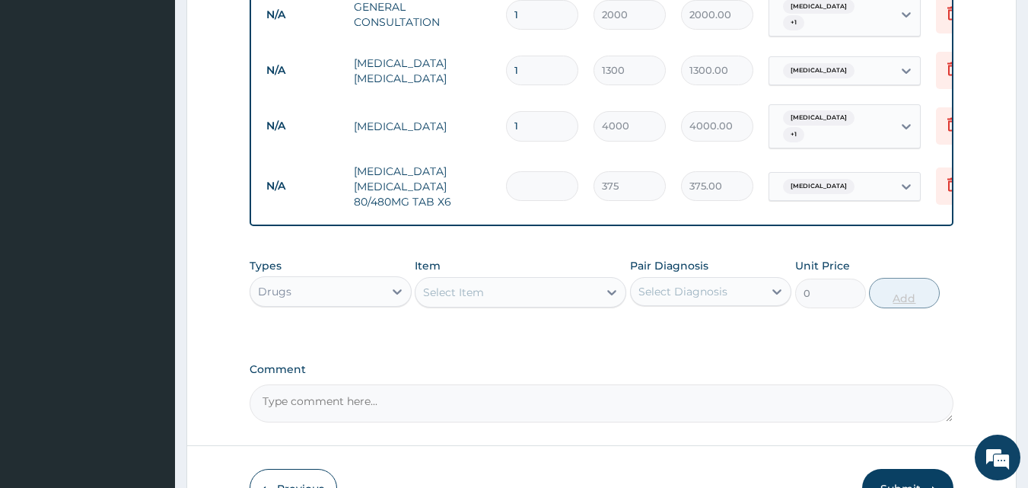
type input "0.00"
type input "6"
type input "2250.00"
type input "6"
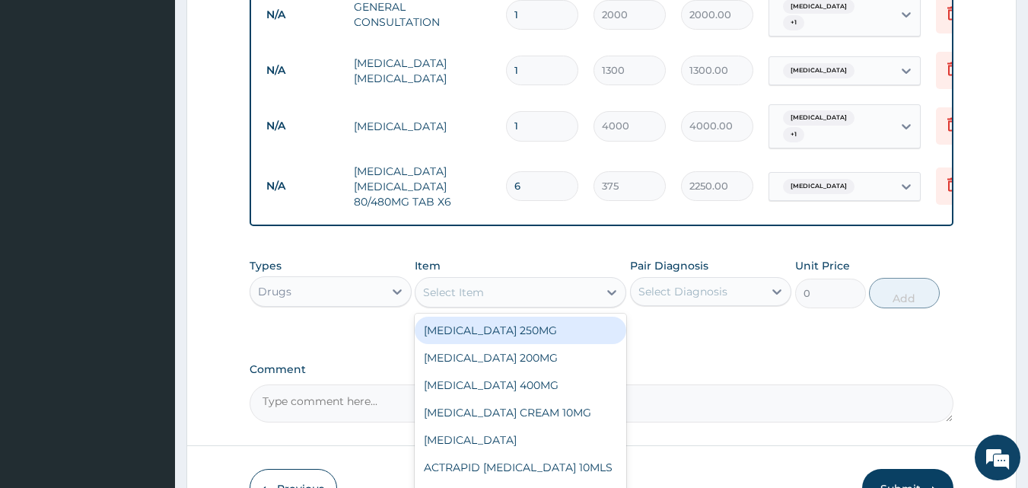
click at [430, 290] on div "Select Item" at bounding box center [453, 292] width 61 height 15
type input "DICL"
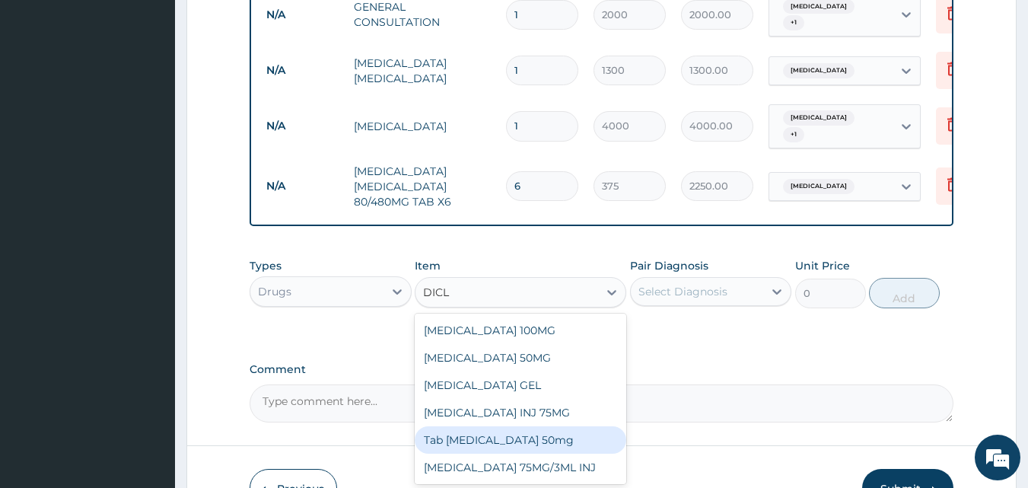
click at [517, 442] on div "Tab Diclofenac 50mg" at bounding box center [521, 439] width 212 height 27
type input "100"
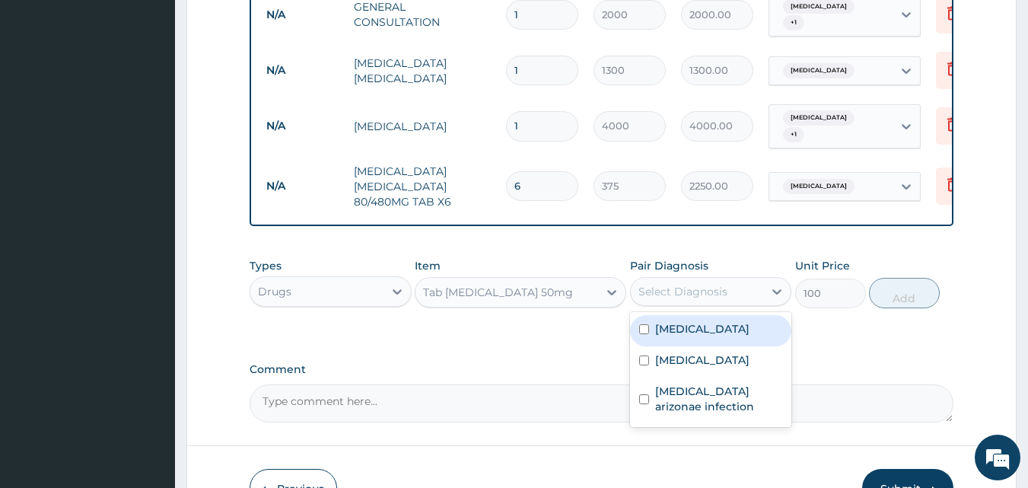
click at [661, 294] on div "Select Diagnosis" at bounding box center [683, 291] width 89 height 15
click at [644, 332] on input "checkbox" at bounding box center [644, 329] width 10 height 10
checkbox input "true"
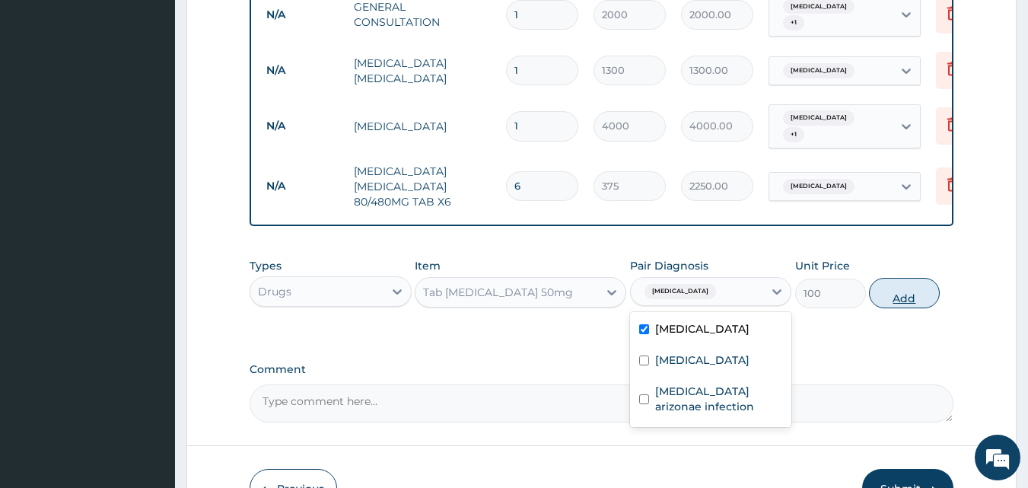
click at [888, 295] on button "Add" at bounding box center [904, 293] width 71 height 30
type input "0"
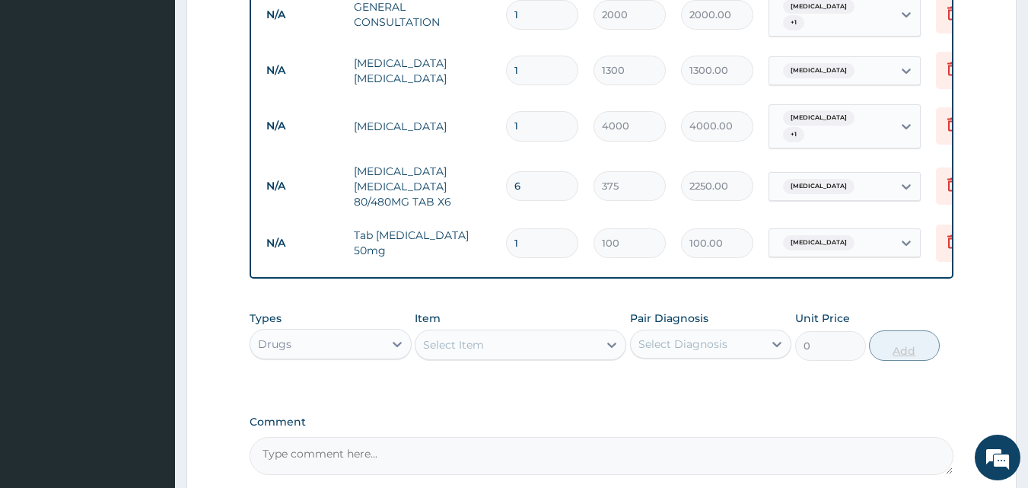
type input "0.00"
type input "8"
type input "800.00"
type input "8"
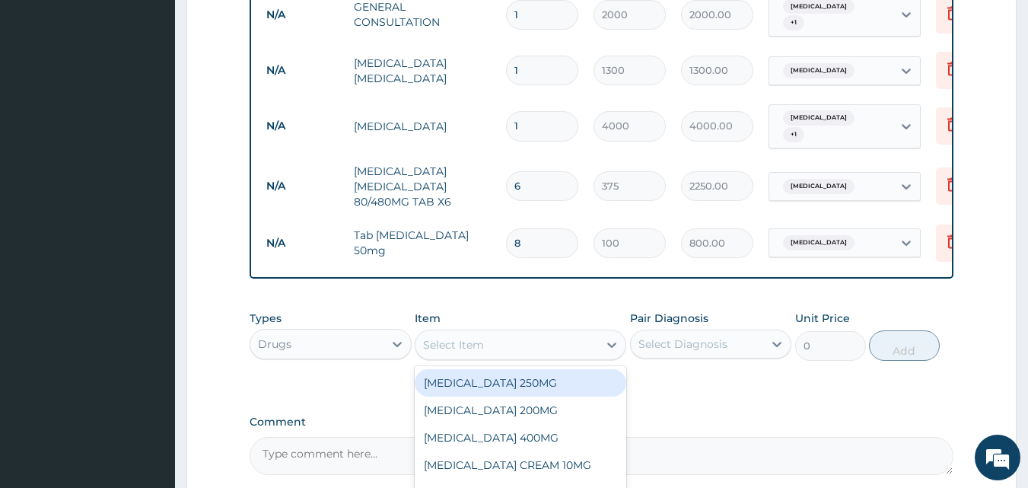
click at [468, 339] on div "Select Item" at bounding box center [453, 344] width 61 height 15
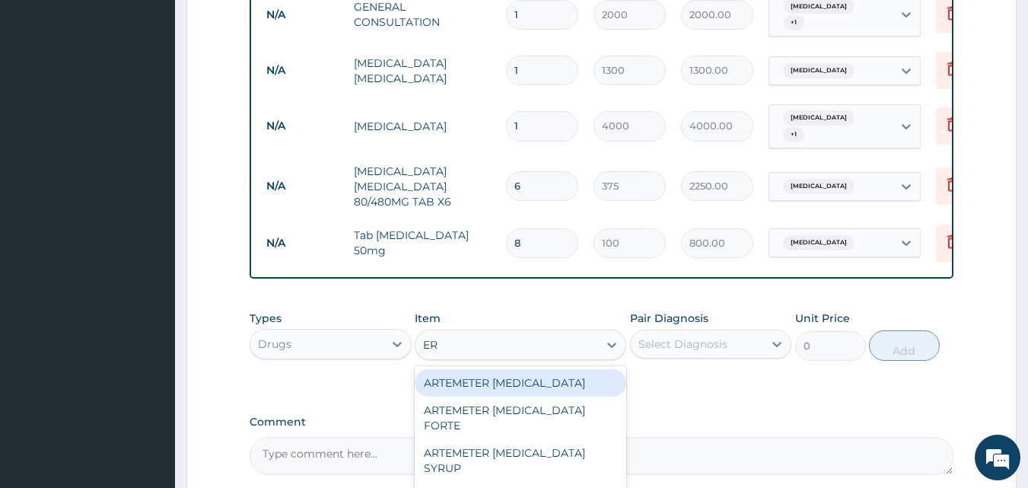
type input "E"
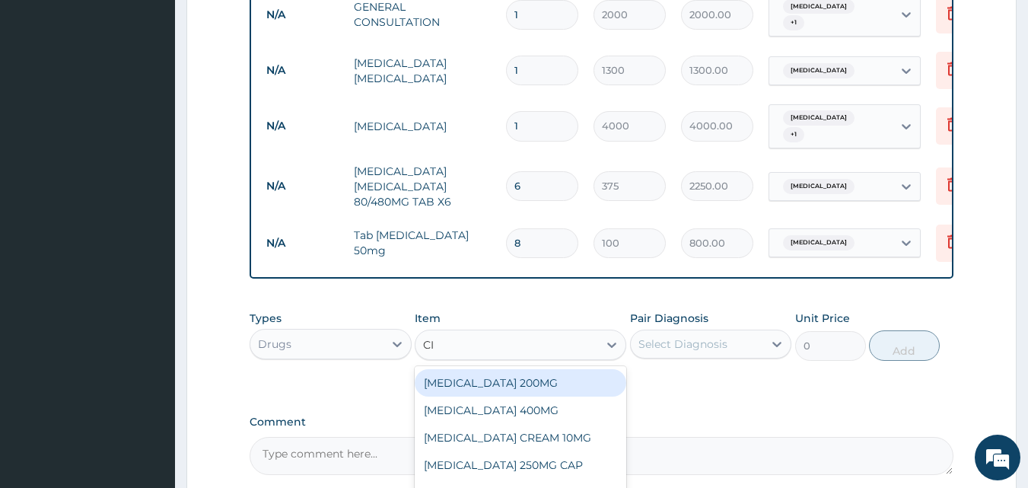
type input "C"
type input "AMOX"
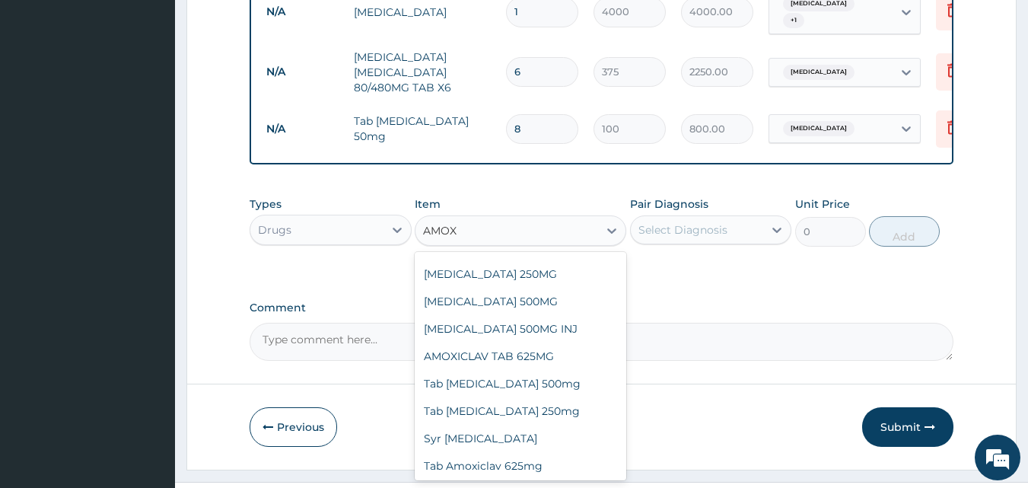
scroll to position [350, 0]
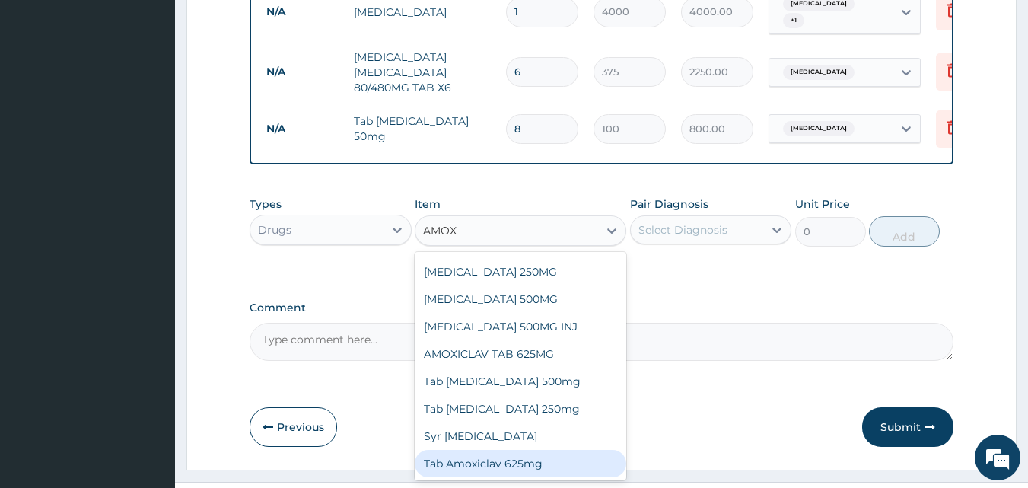
click at [527, 461] on div "Tab Amoxiclav 625mg" at bounding box center [521, 463] width 212 height 27
type input "300"
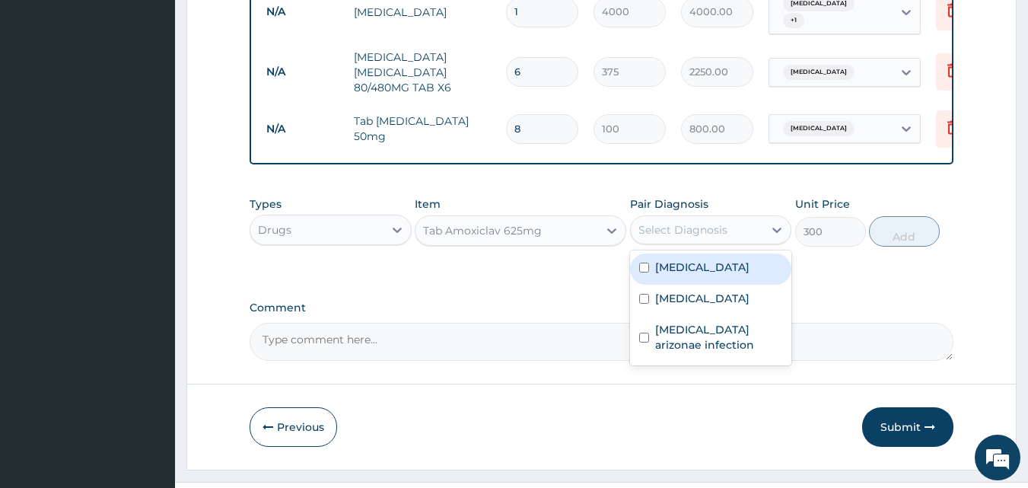
click at [651, 225] on div "Select Diagnosis" at bounding box center [683, 229] width 89 height 15
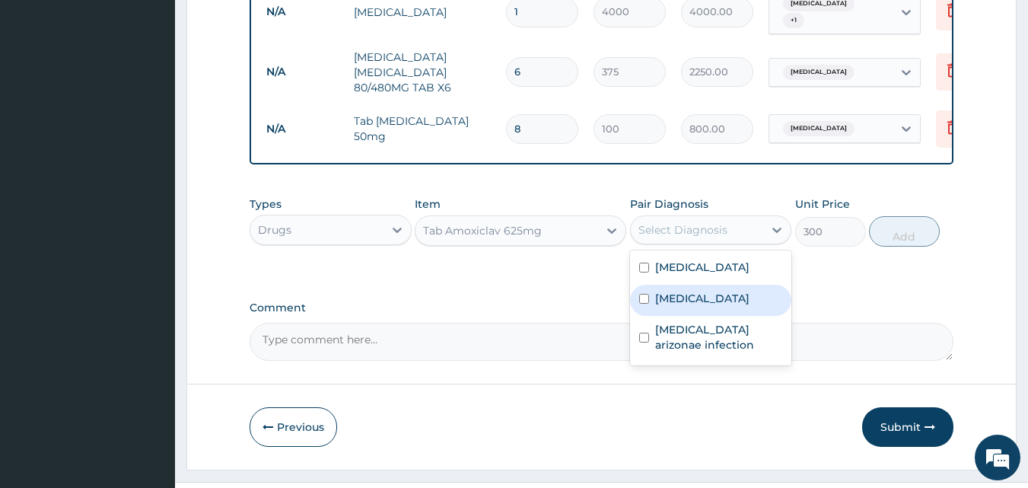
click at [642, 299] on input "checkbox" at bounding box center [644, 299] width 10 height 10
checkbox input "true"
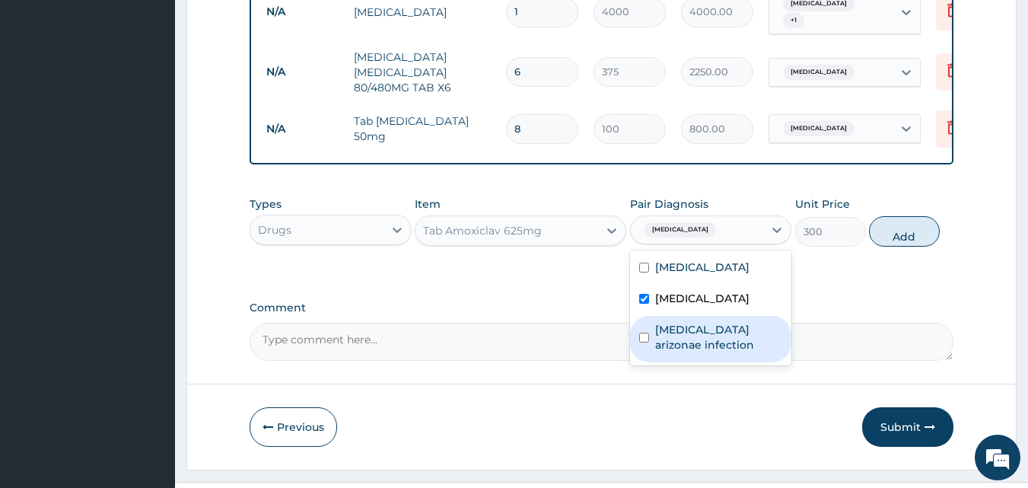
click at [643, 336] on input "checkbox" at bounding box center [644, 338] width 10 height 10
checkbox input "true"
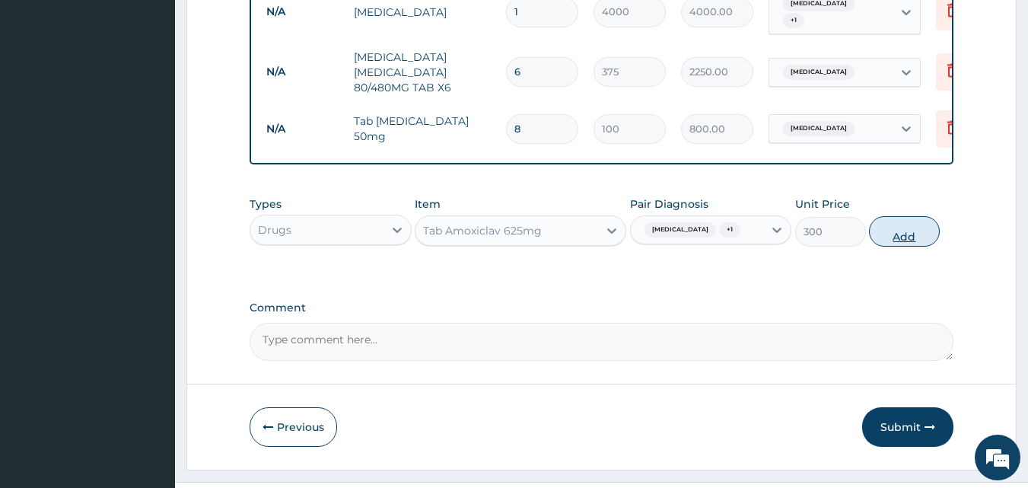
click at [891, 225] on button "Add" at bounding box center [904, 231] width 71 height 30
type input "0"
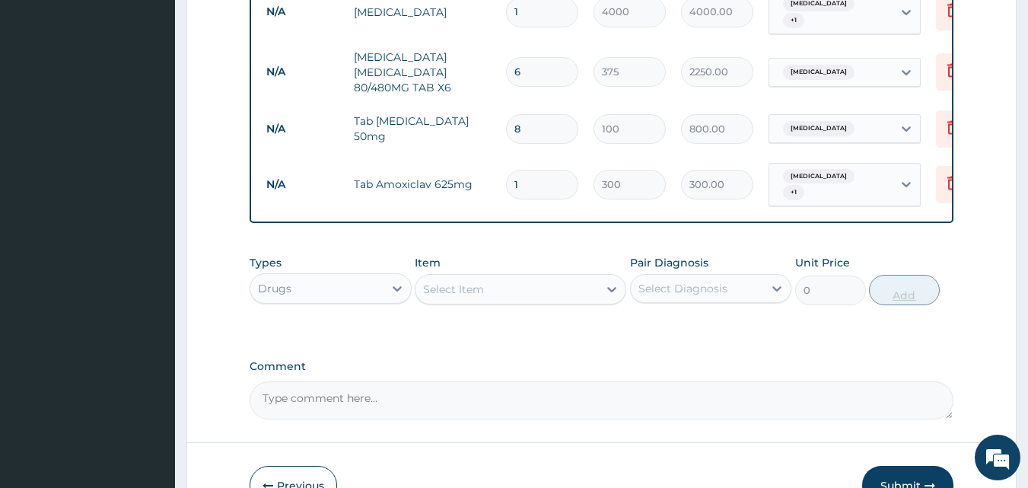
type input "10"
type input "3000.00"
type input "10"
click at [901, 466] on button "Submit" at bounding box center [907, 486] width 91 height 40
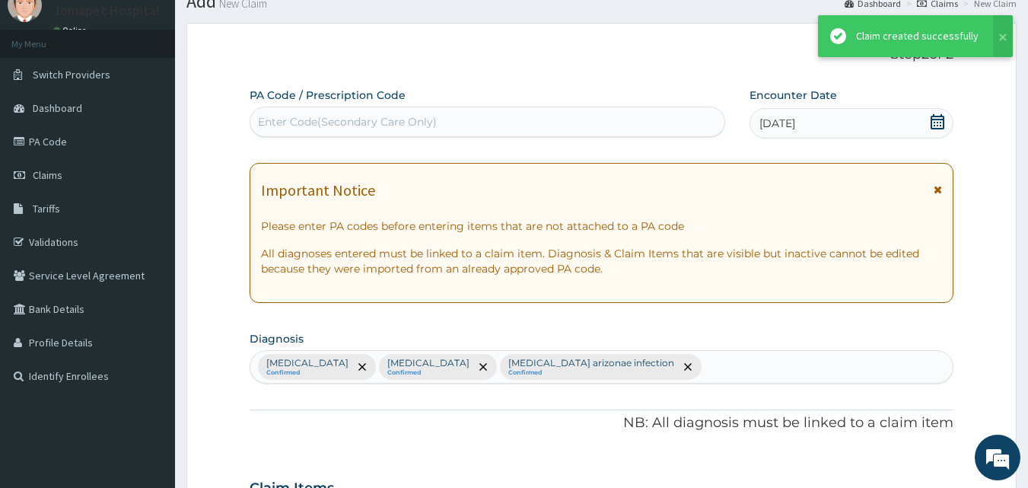
scroll to position [736, 0]
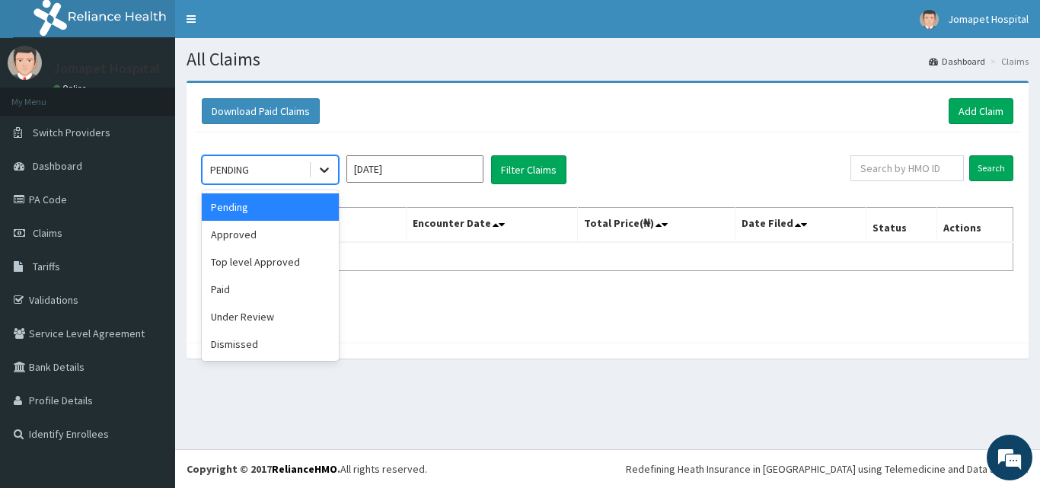
click at [323, 175] on icon at bounding box center [324, 169] width 15 height 15
click at [282, 236] on div "Approved" at bounding box center [270, 234] width 137 height 27
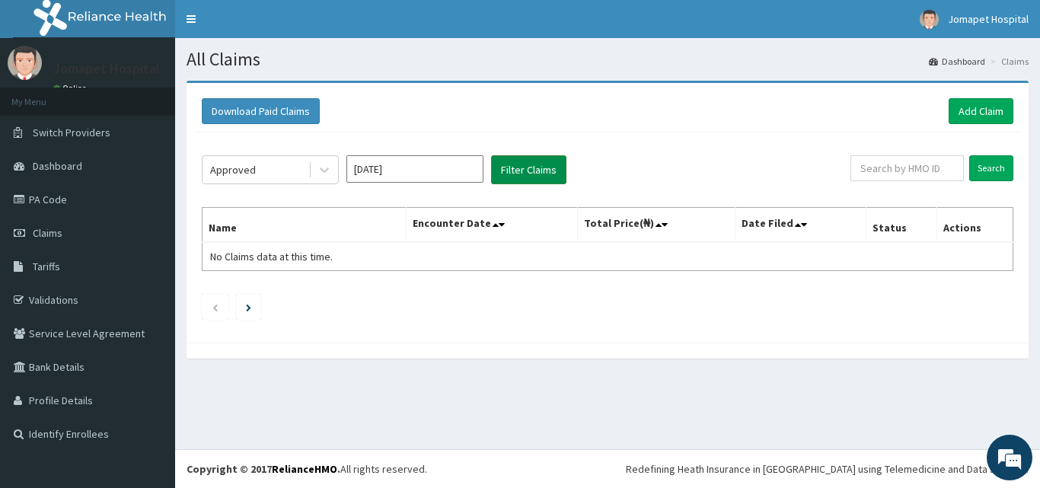
click at [514, 172] on button "Filter Claims" at bounding box center [528, 169] width 75 height 29
